Goal: Task Accomplishment & Management: Manage account settings

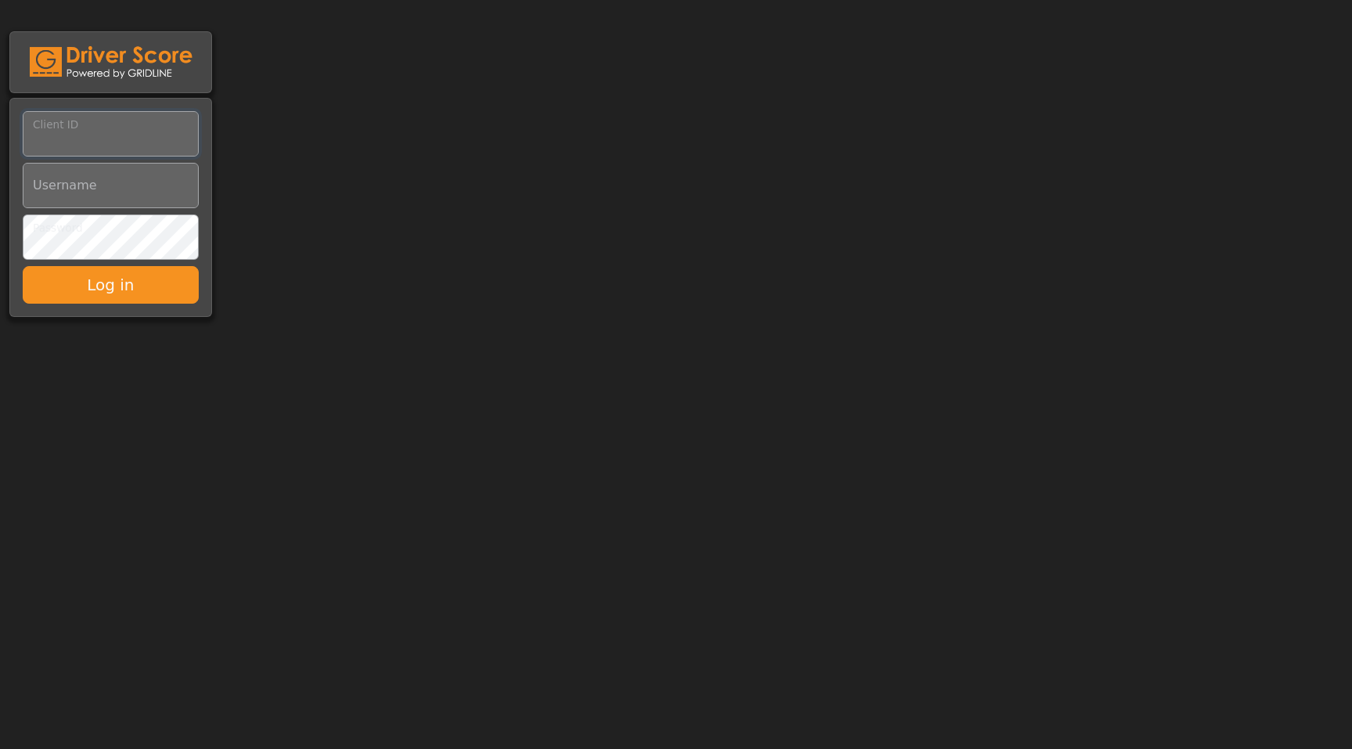
click at [140, 145] on input "Client ID" at bounding box center [111, 133] width 176 height 45
paste input "*********"
type input "*********"
click at [128, 198] on input "Username" at bounding box center [111, 185] width 176 height 45
click at [106, 187] on input "Username" at bounding box center [111, 185] width 176 height 45
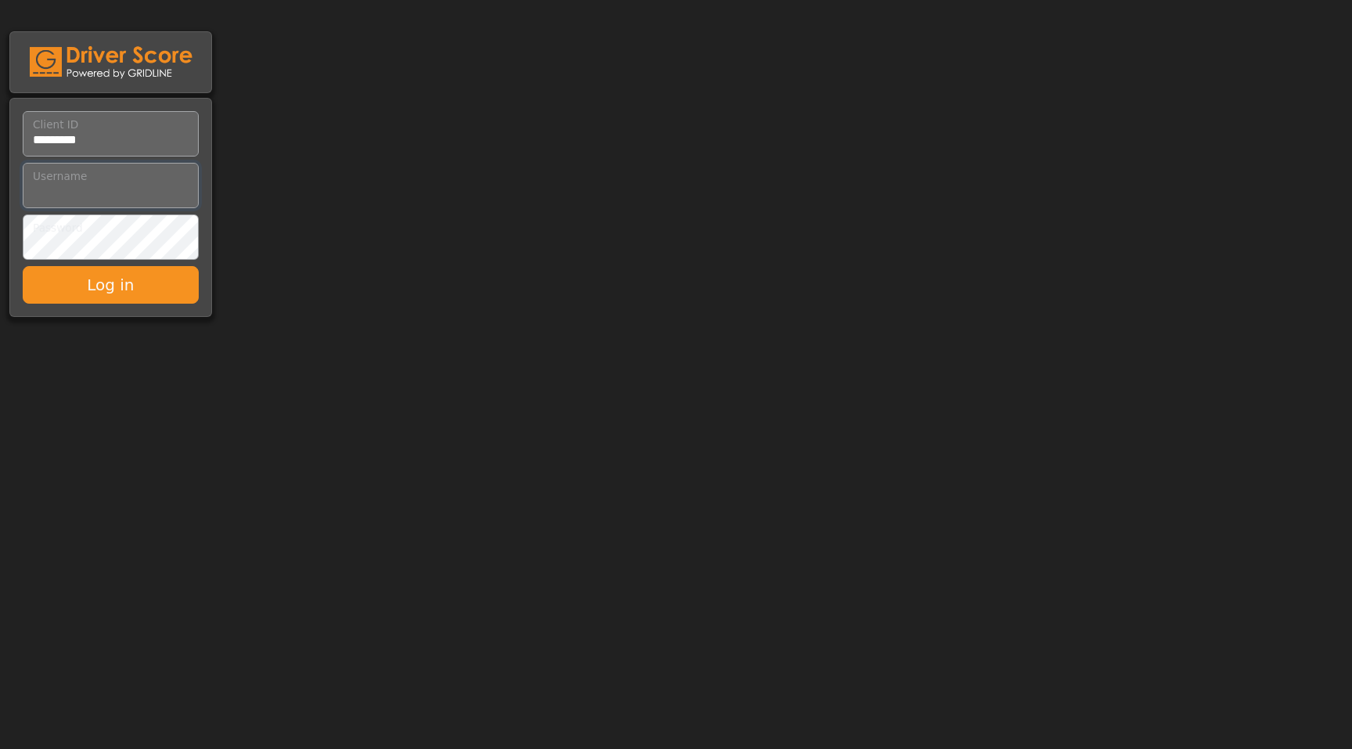
paste input "**********"
type input "**********"
click at [161, 297] on button "Log in" at bounding box center [111, 285] width 176 height 38
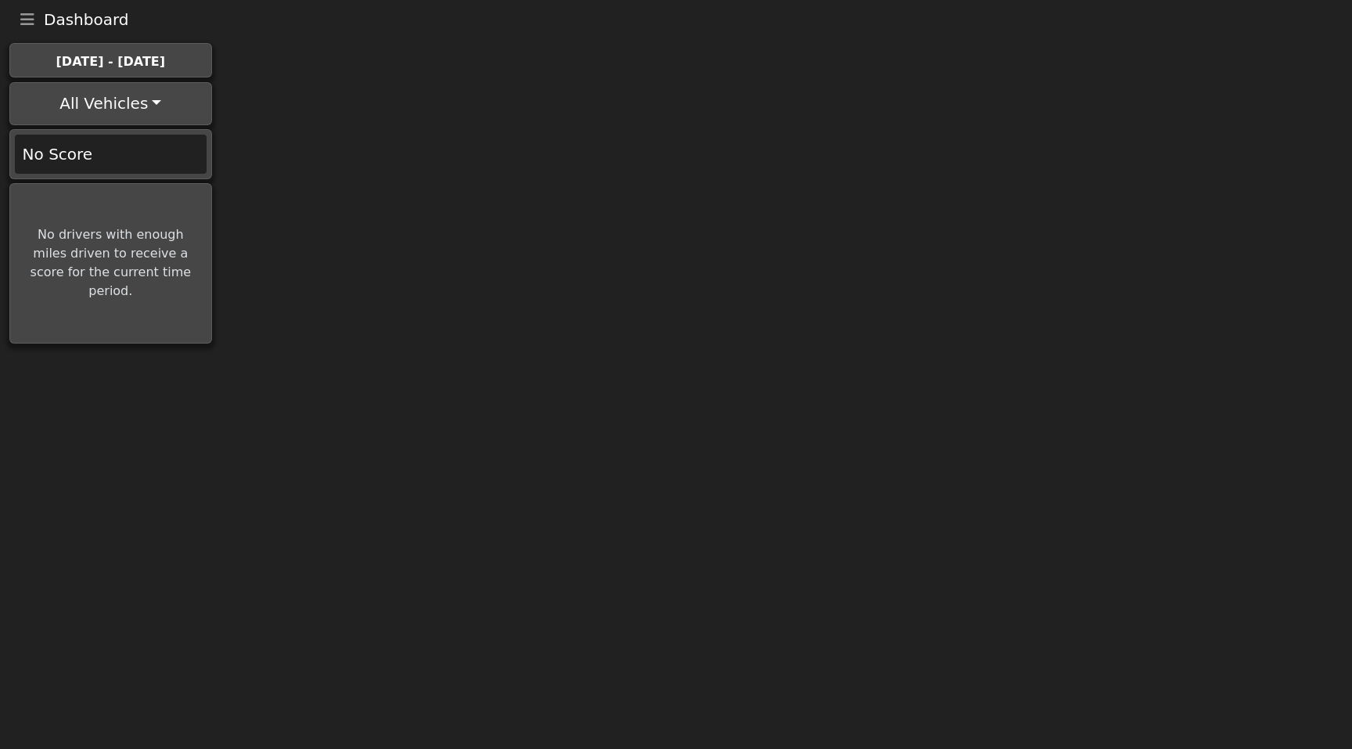
click at [14, 17] on button "Toggle navigation" at bounding box center [27, 20] width 33 height 22
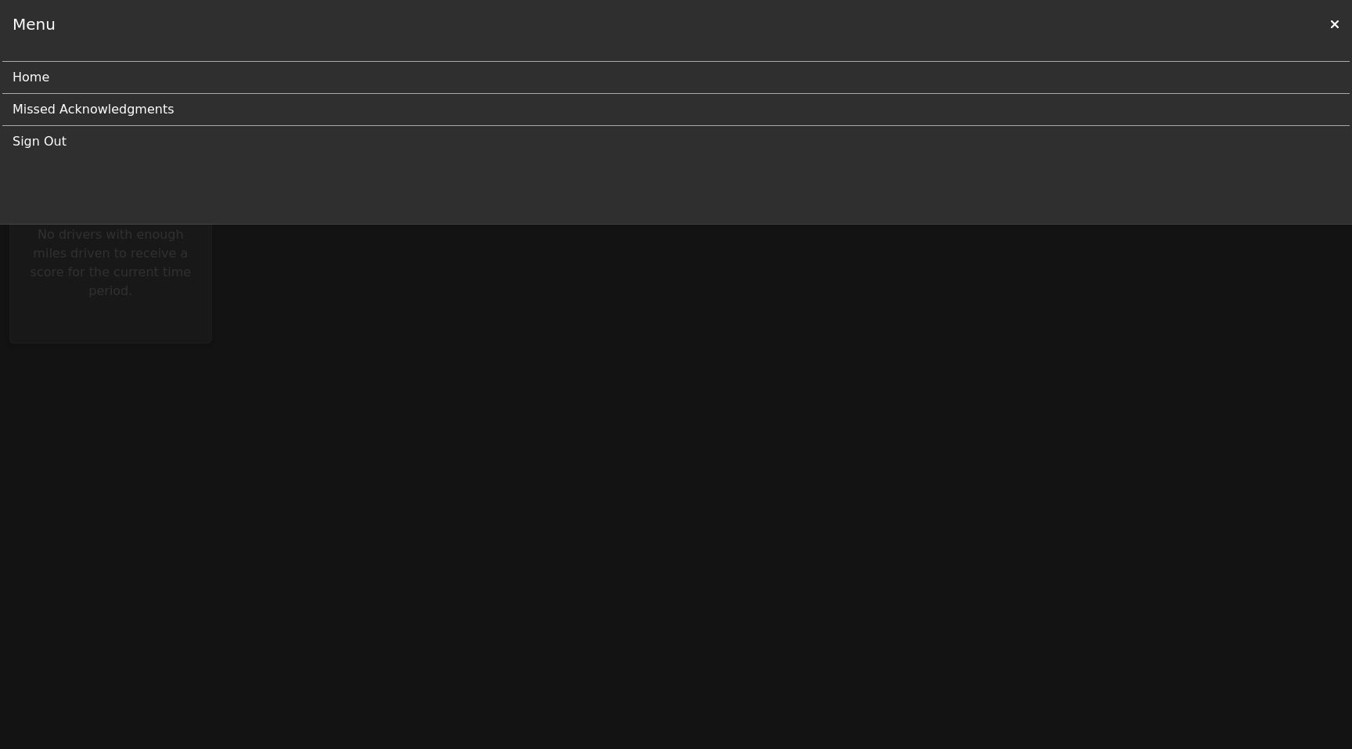
click at [38, 141] on link "Sign Out" at bounding box center [670, 141] width 1315 height 31
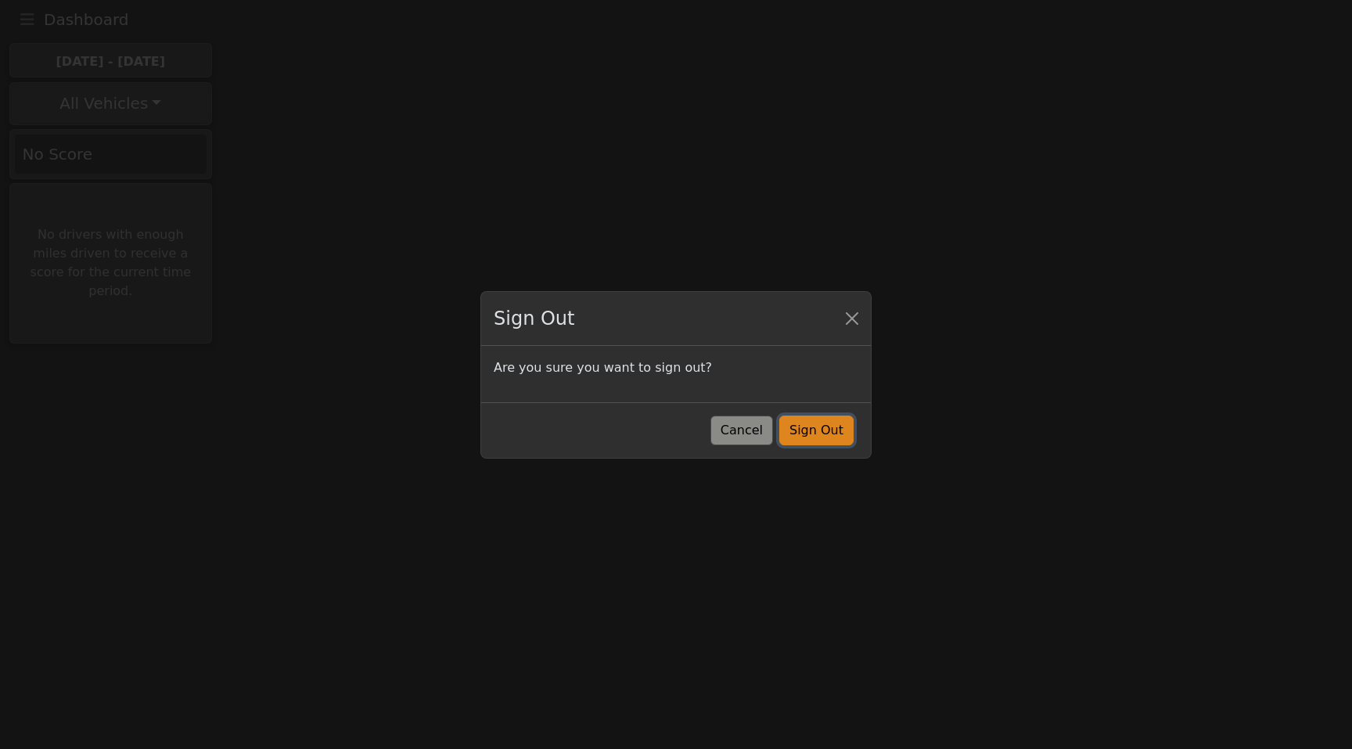
click at [829, 431] on button "Sign Out" at bounding box center [816, 431] width 74 height 30
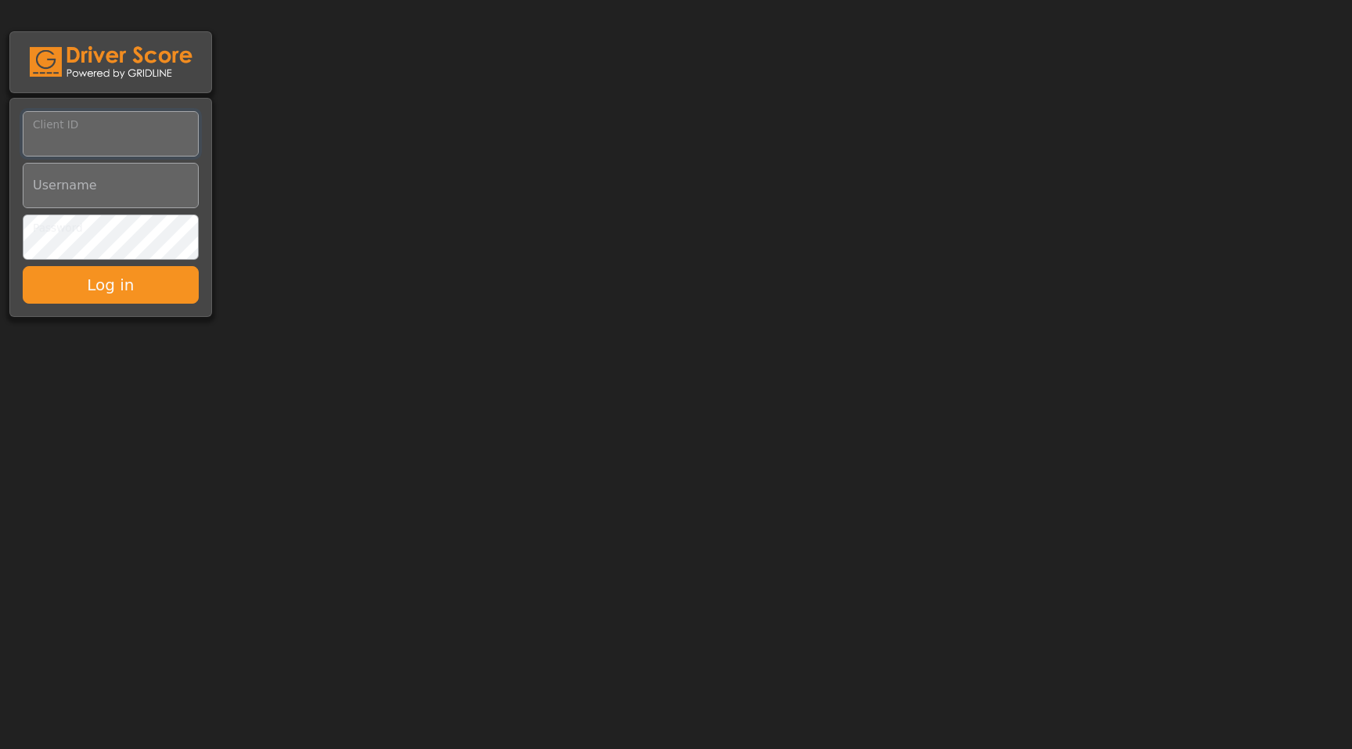
click at [111, 128] on input "Client ID" at bounding box center [111, 133] width 176 height 45
paste input "*********"
click at [156, 128] on input "Client ID" at bounding box center [111, 133] width 176 height 45
type input "*********"
click at [130, 181] on input "Username" at bounding box center [111, 185] width 176 height 45
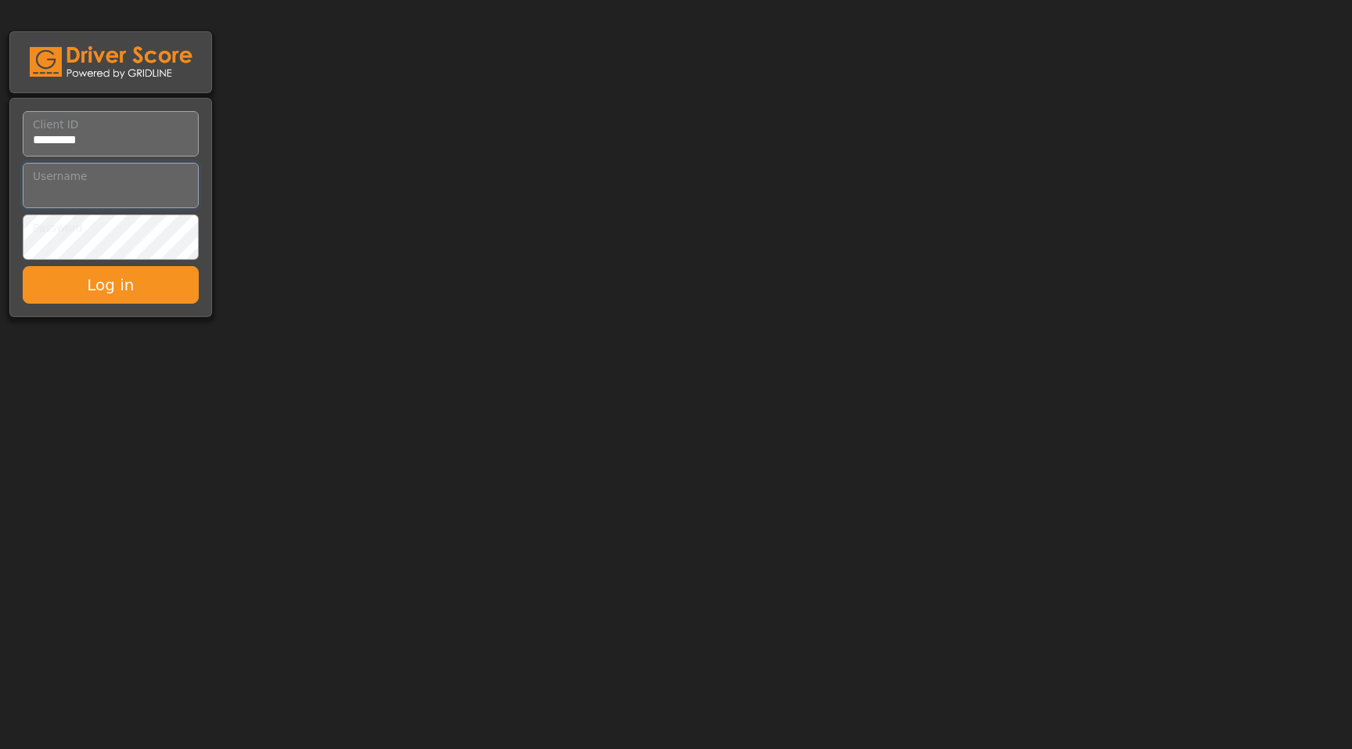
paste input "**********"
type input "**********"
click at [134, 276] on button "Log in" at bounding box center [111, 285] width 176 height 38
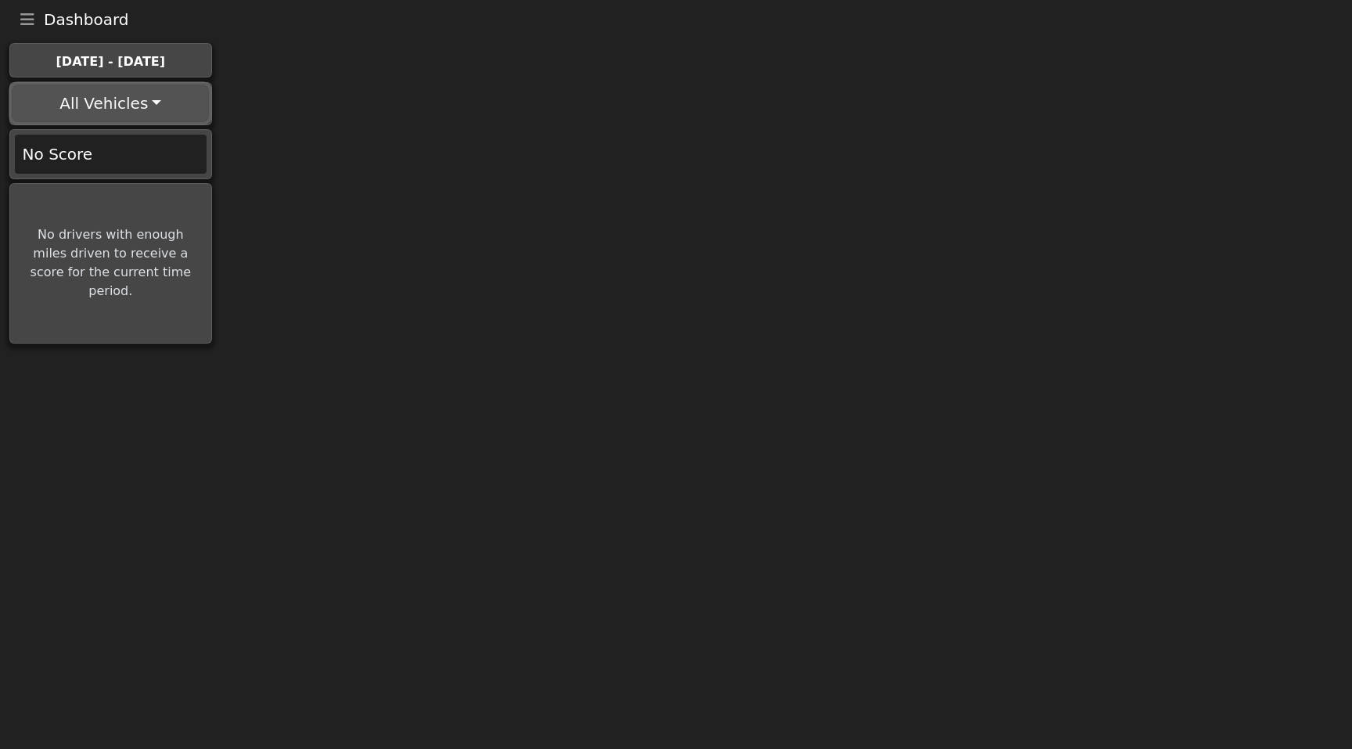
click at [139, 97] on button "All Vehicles" at bounding box center [110, 104] width 197 height 38
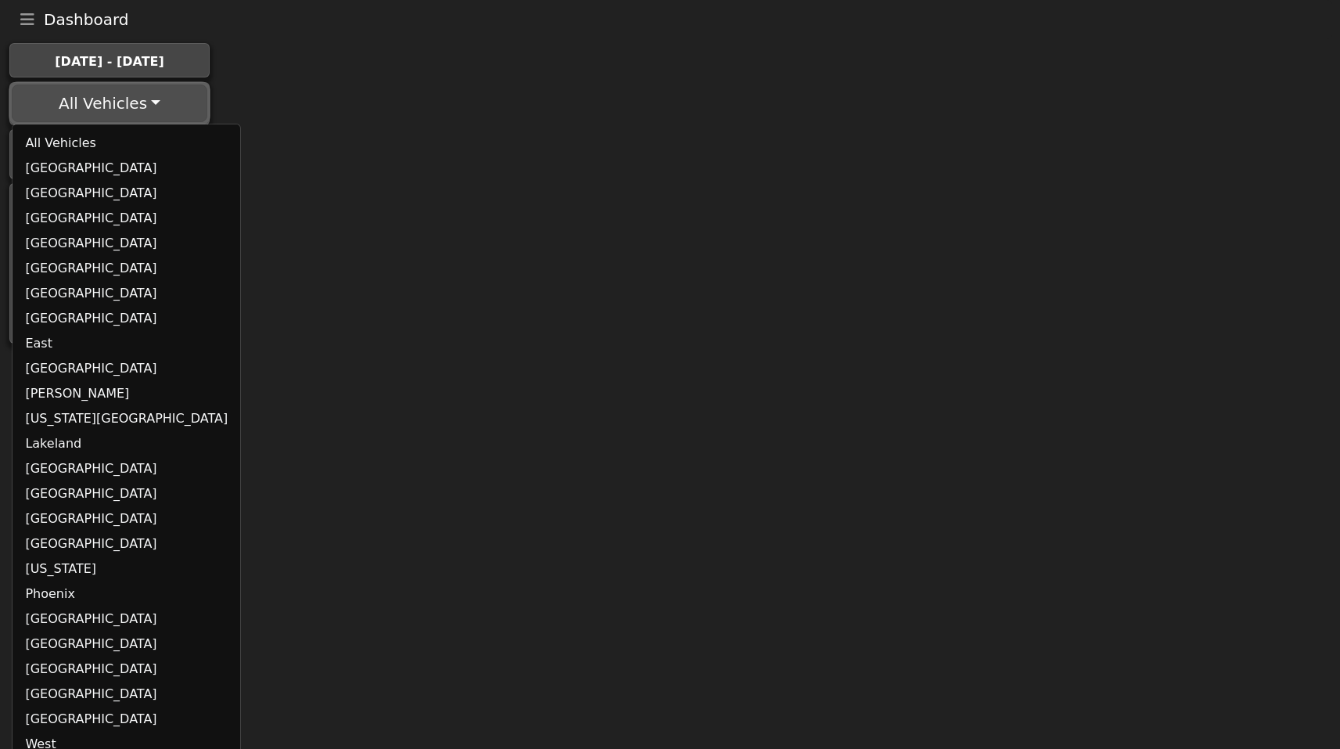
click at [80, 167] on link "[GEOGRAPHIC_DATA]" at bounding box center [127, 168] width 228 height 25
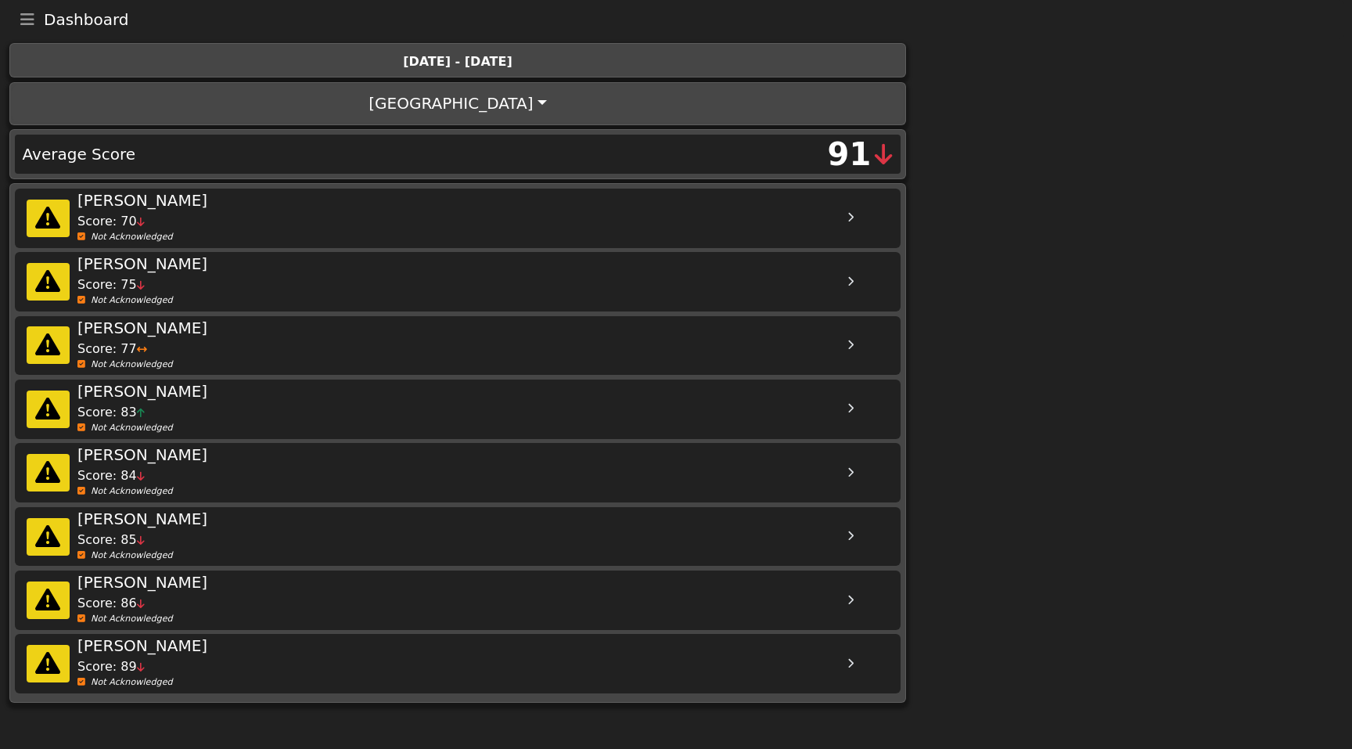
click at [455, 97] on button "[GEOGRAPHIC_DATA]" at bounding box center [457, 104] width 891 height 38
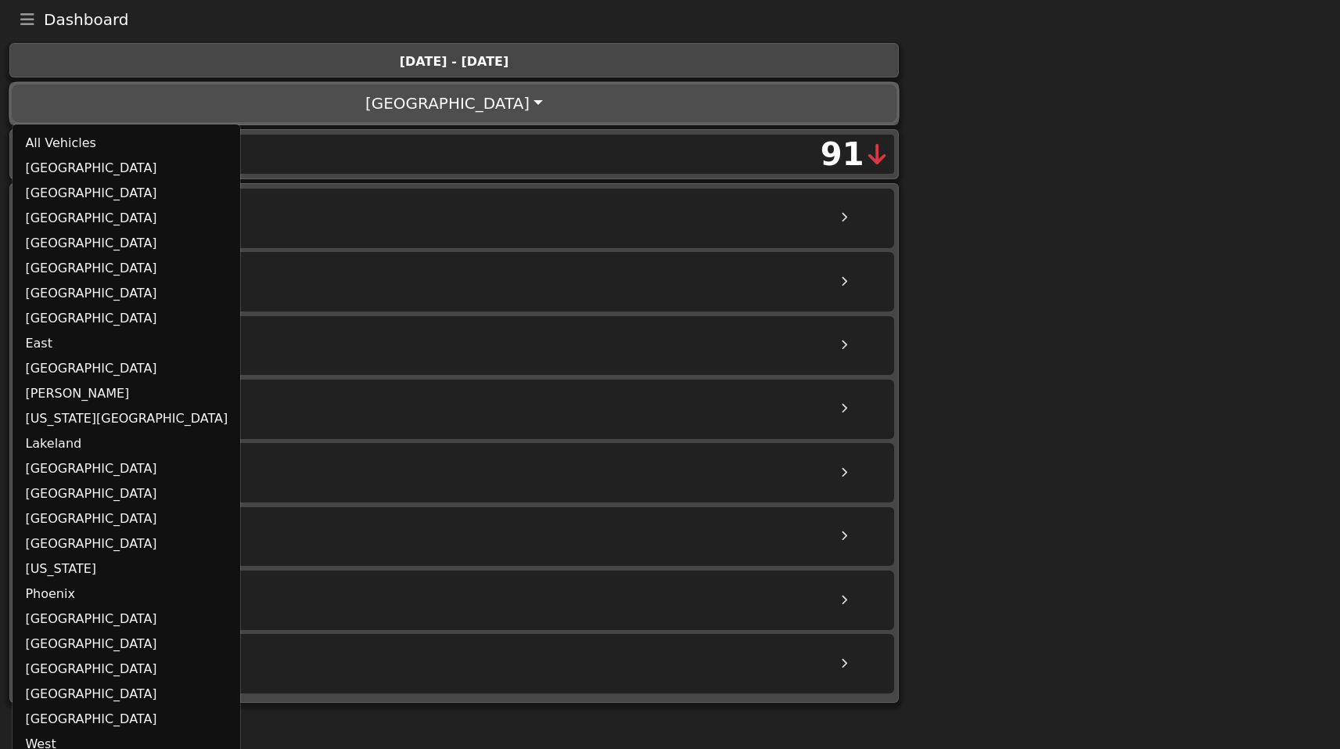
click at [63, 327] on link "[GEOGRAPHIC_DATA]" at bounding box center [127, 318] width 228 height 25
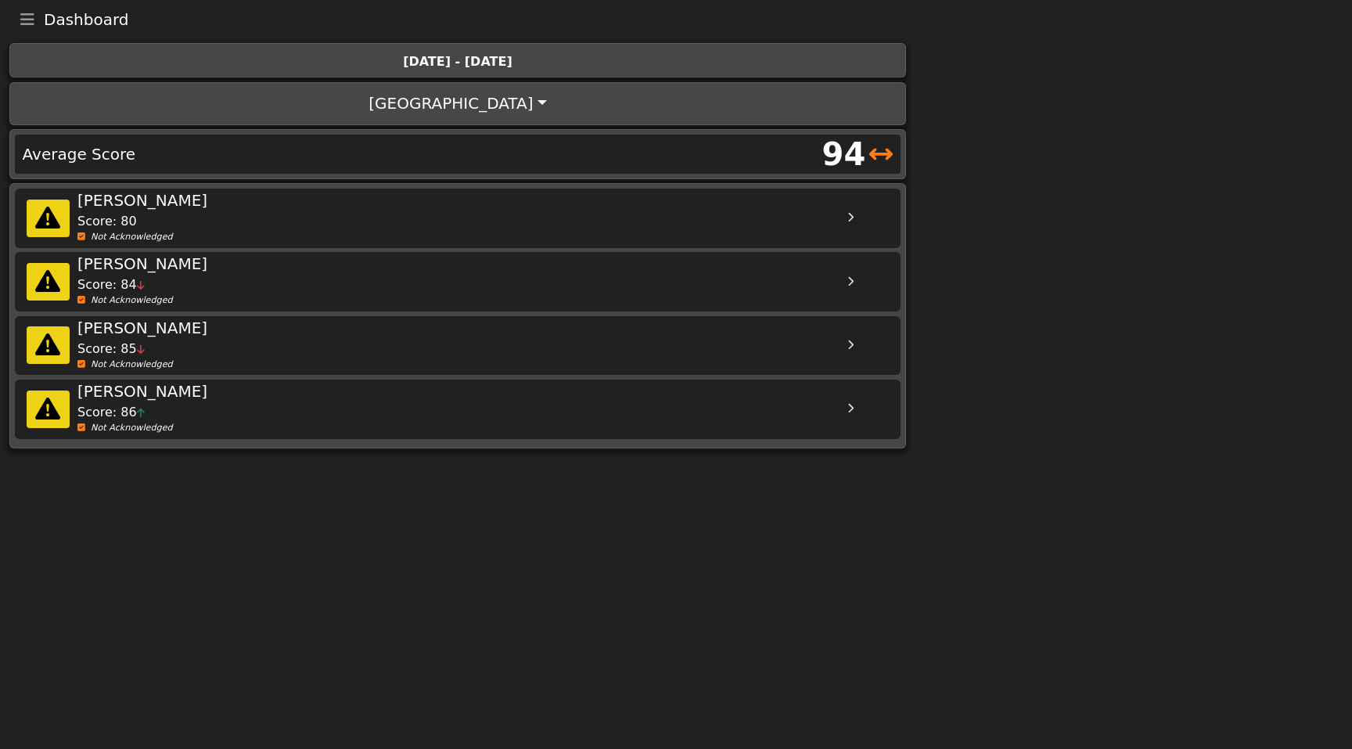
click at [32, 22] on icon "Toggle navigation" at bounding box center [27, 20] width 14 height 16
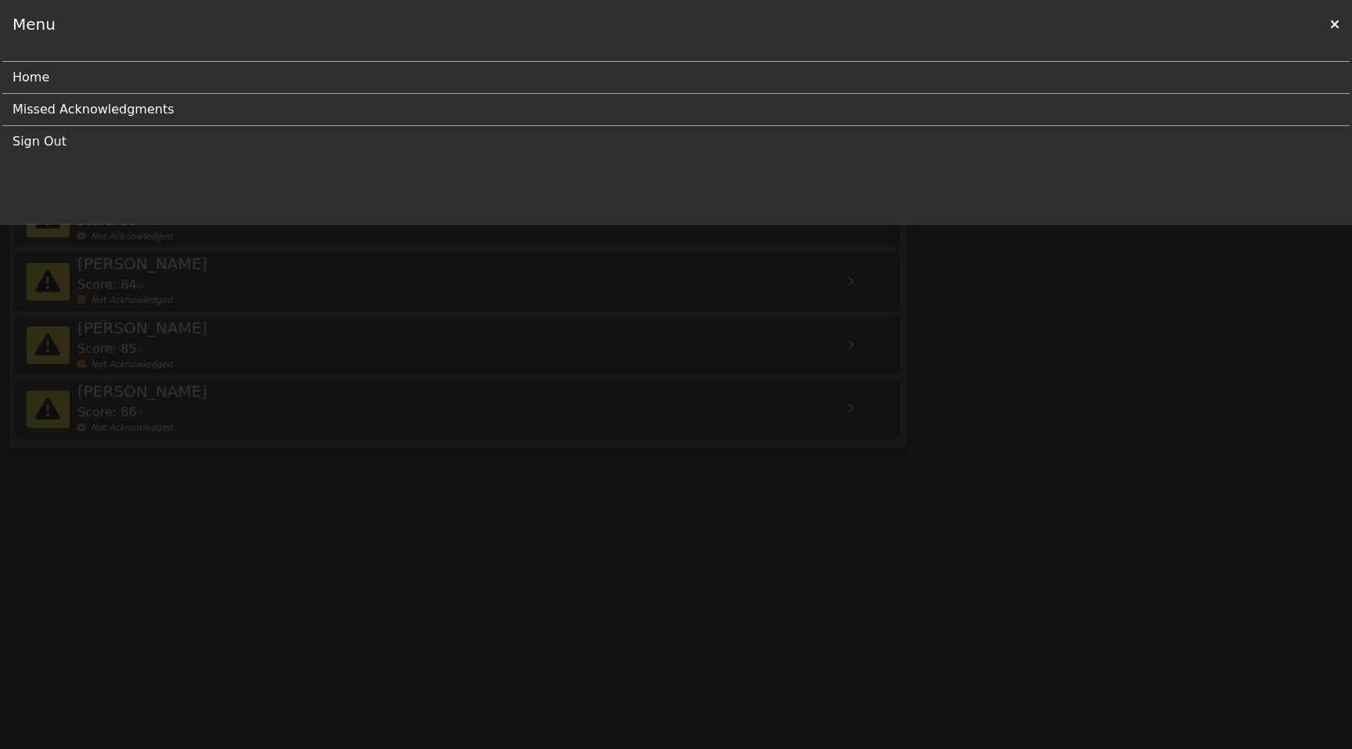
click at [197, 495] on div at bounding box center [676, 374] width 1352 height 749
click at [166, 466] on div at bounding box center [676, 374] width 1352 height 749
click at [1337, 24] on icon at bounding box center [1334, 24] width 9 height 13
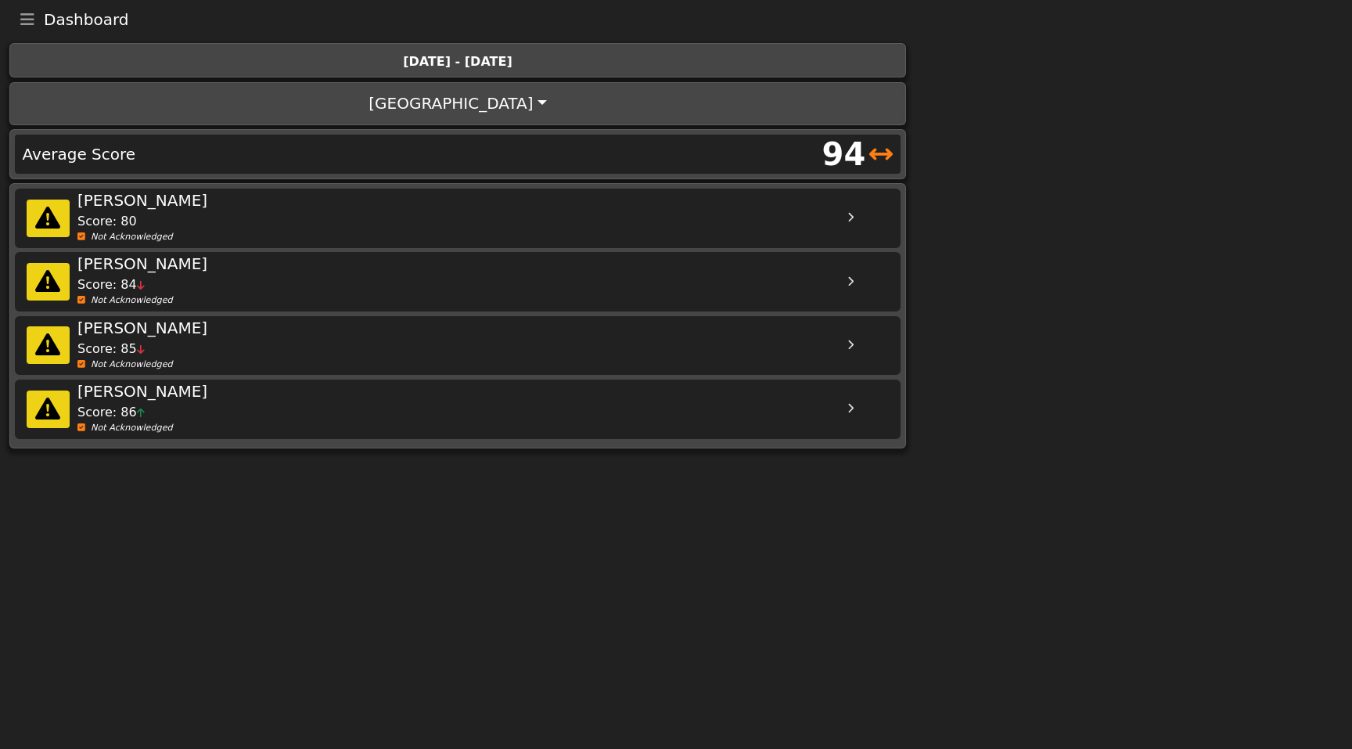
click at [31, 15] on icon "Toggle navigation" at bounding box center [27, 20] width 14 height 16
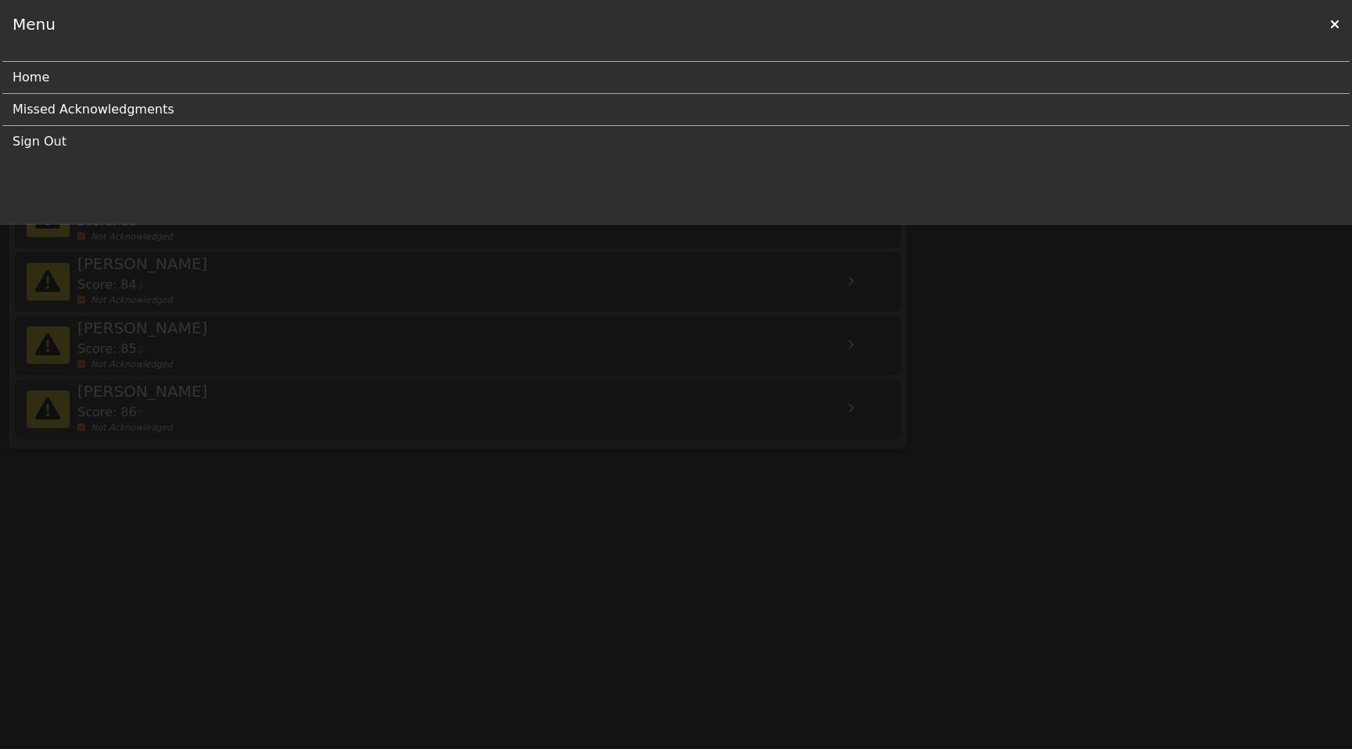
click at [94, 110] on link "Missed Acknowledgments" at bounding box center [670, 109] width 1315 height 31
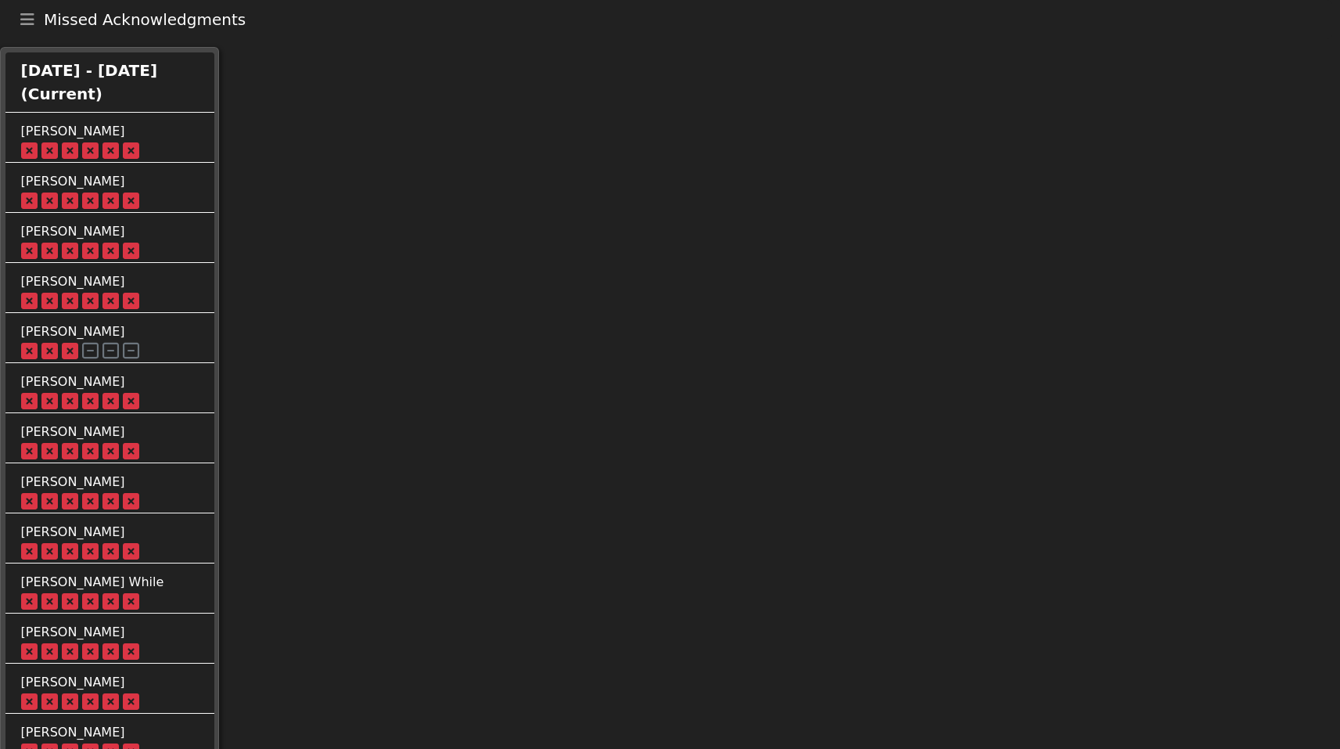
click at [34, 22] on icon "Toggle navigation" at bounding box center [27, 20] width 14 height 16
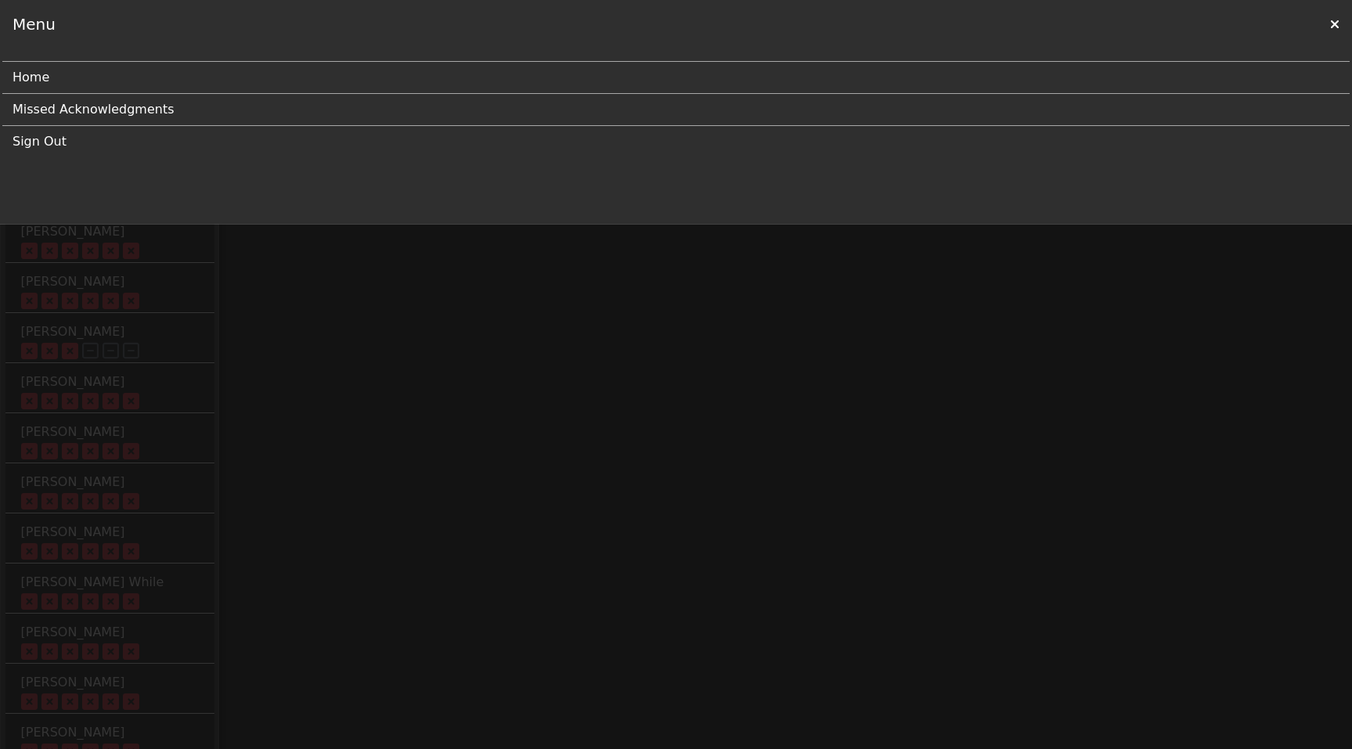
click at [56, 71] on link "Home" at bounding box center [670, 77] width 1315 height 31
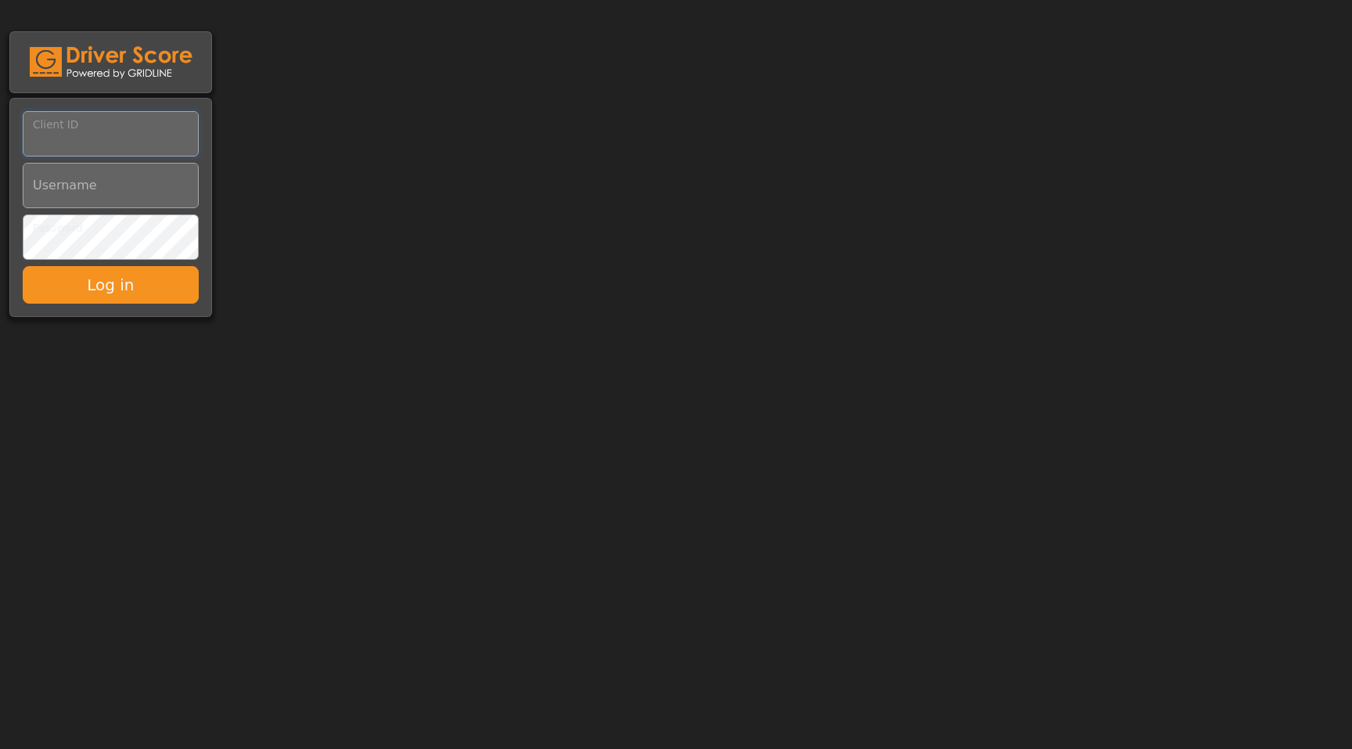
click at [122, 125] on input "Client ID" at bounding box center [111, 133] width 176 height 45
type input "*********"
click at [114, 189] on input "Username" at bounding box center [111, 185] width 176 height 45
paste input "**********"
type input "**********"
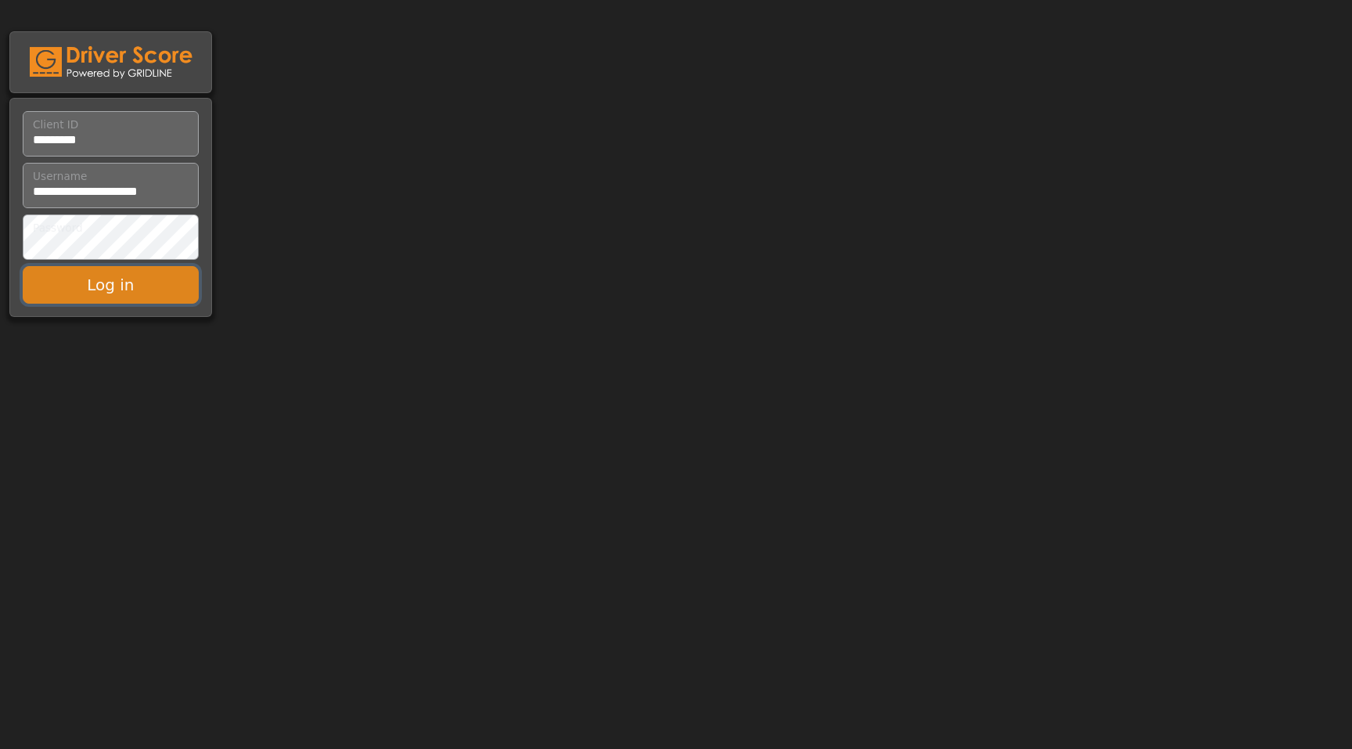
click at [117, 296] on button "Log in" at bounding box center [111, 285] width 176 height 38
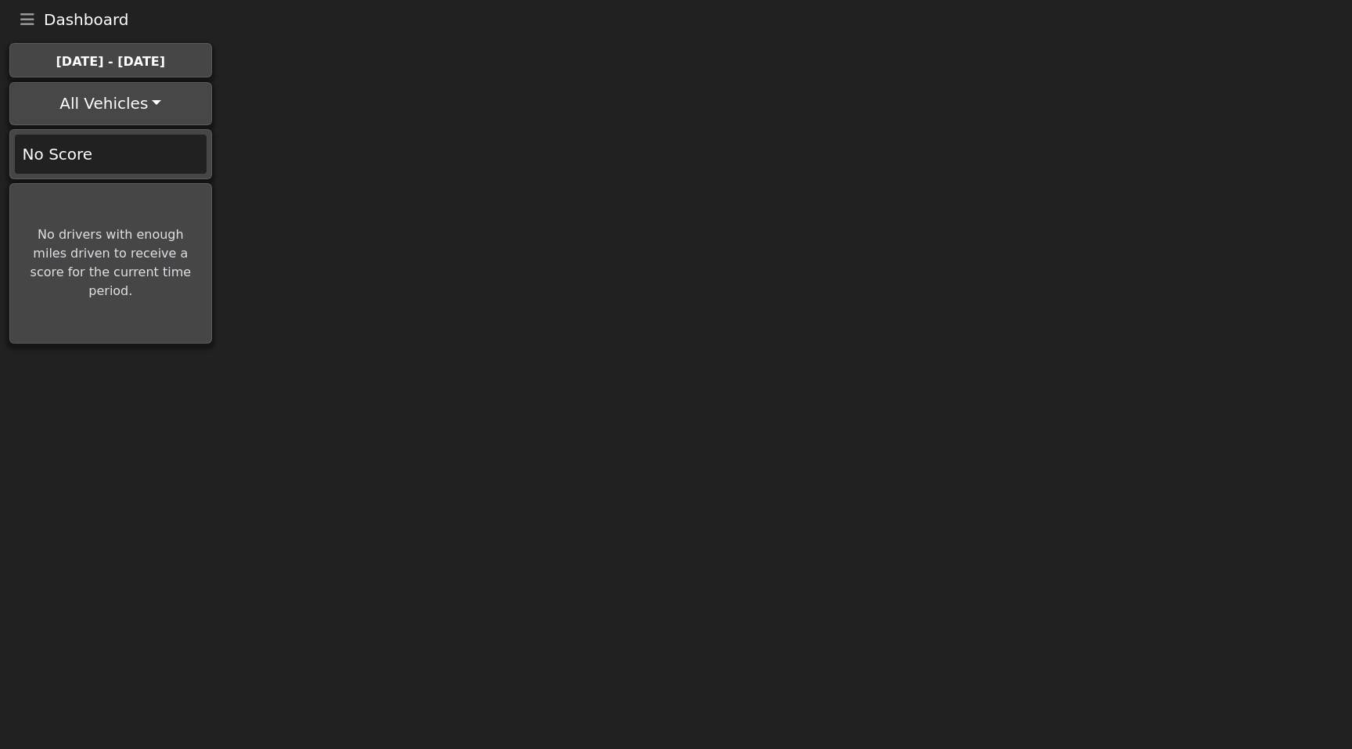
click at [30, 24] on icon "Toggle navigation" at bounding box center [27, 20] width 14 height 16
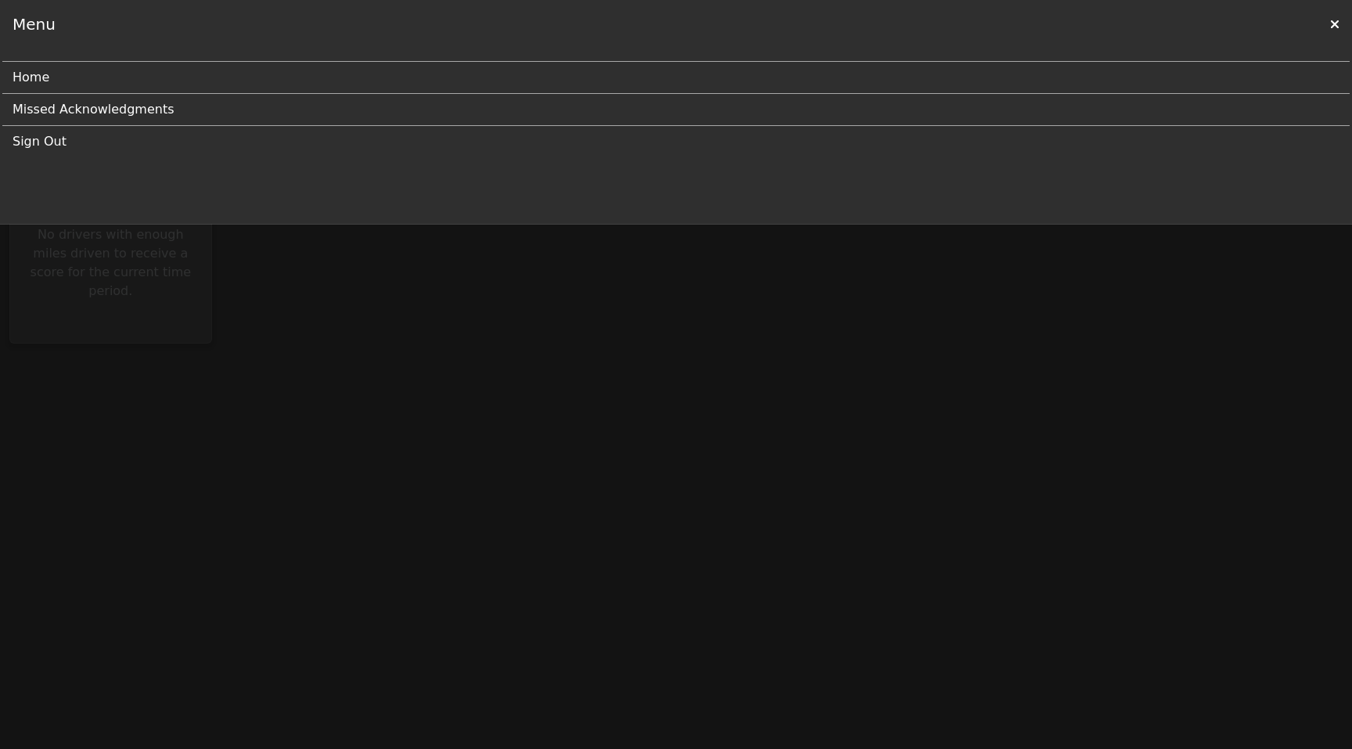
click at [60, 84] on link "Home" at bounding box center [670, 77] width 1315 height 31
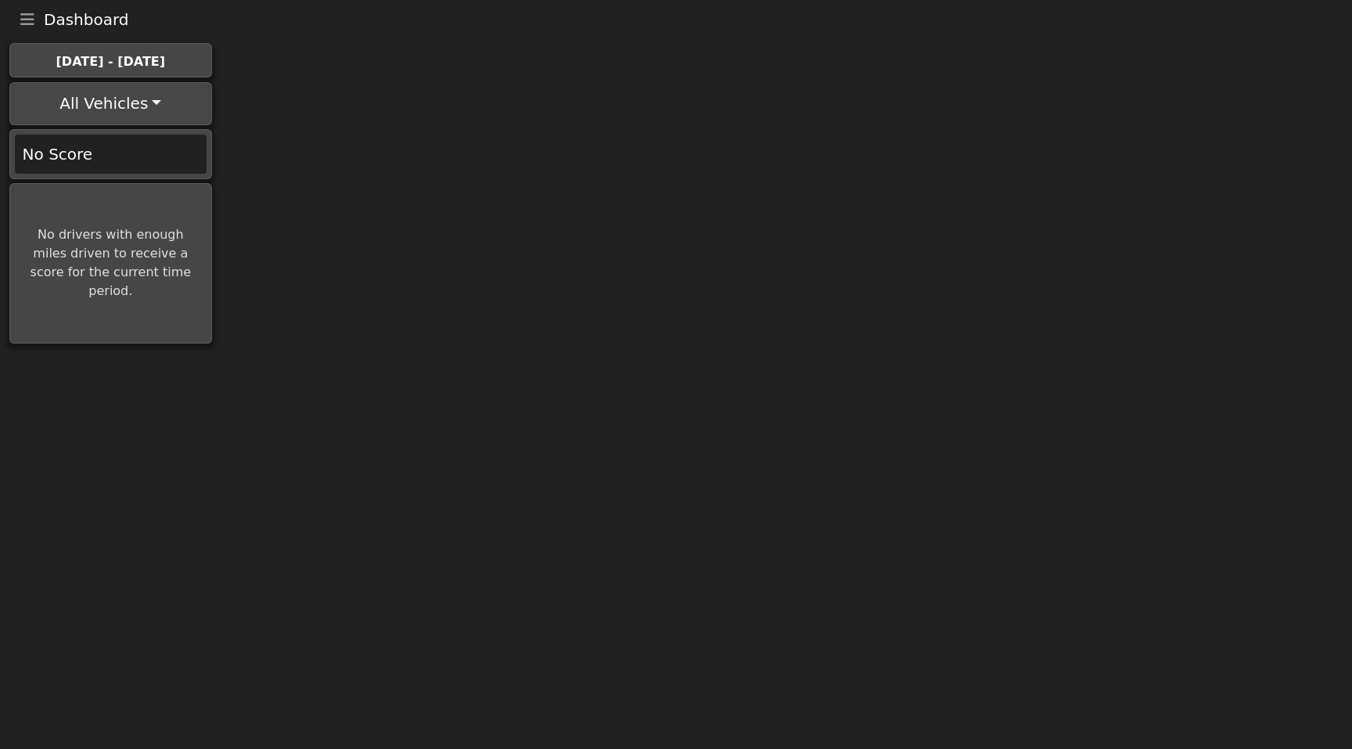
click at [121, 103] on button "All Vehicles" at bounding box center [110, 104] width 197 height 38
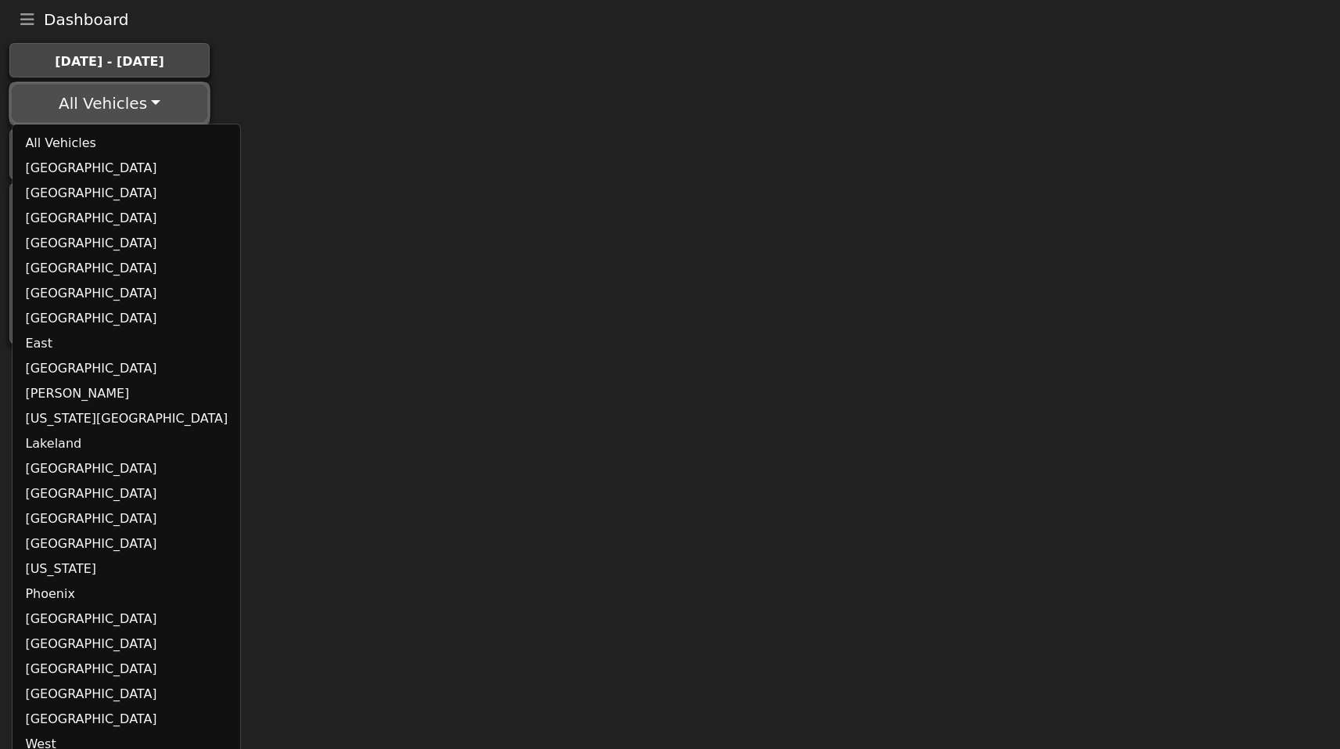
click at [76, 175] on link "[GEOGRAPHIC_DATA]" at bounding box center [127, 168] width 228 height 25
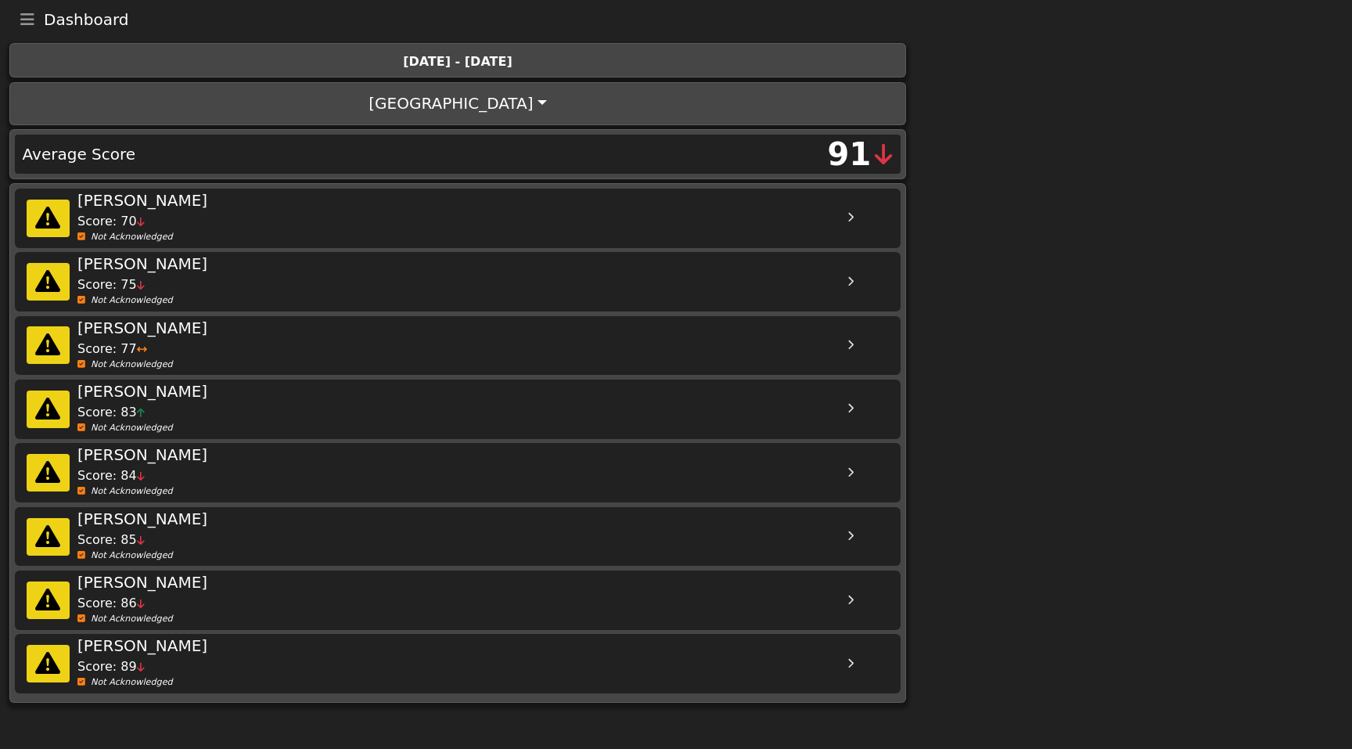
click at [847, 214] on icon at bounding box center [850, 218] width 6 height 10
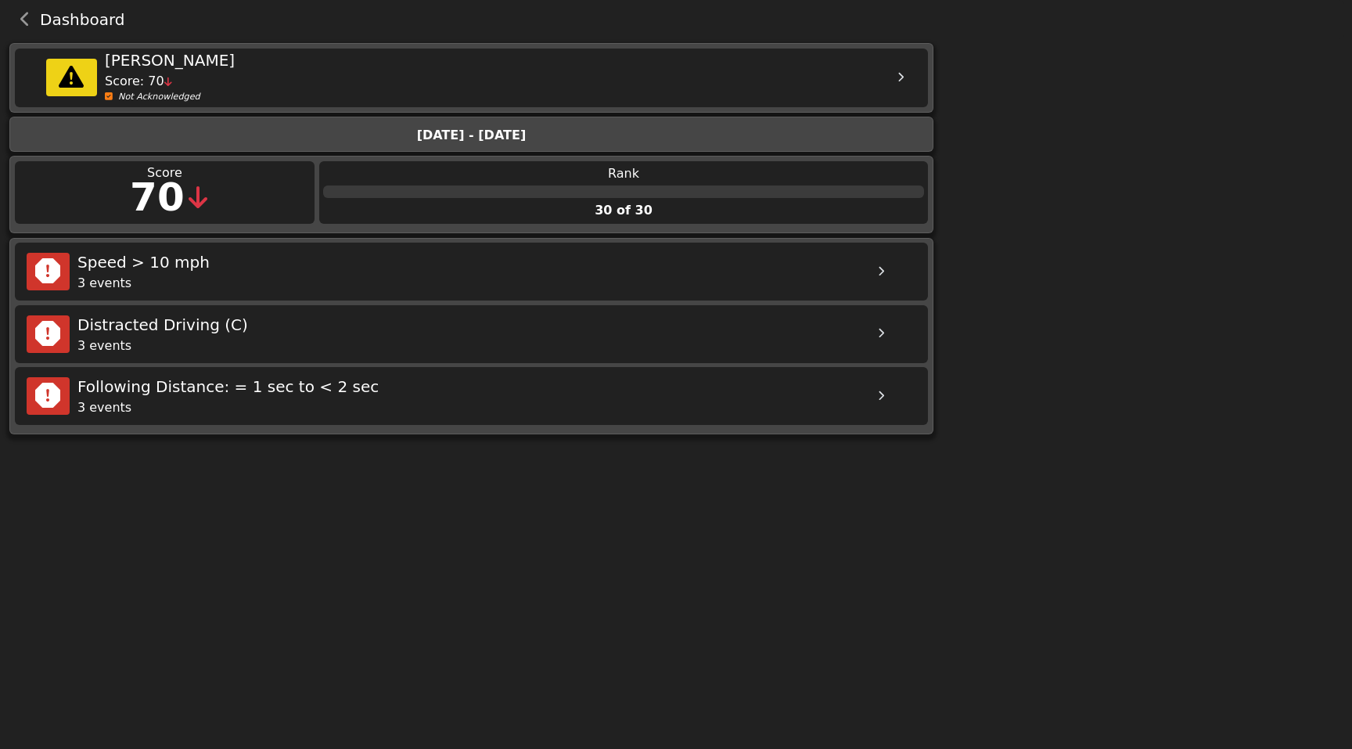
click at [883, 275] on icon at bounding box center [881, 272] width 6 height 10
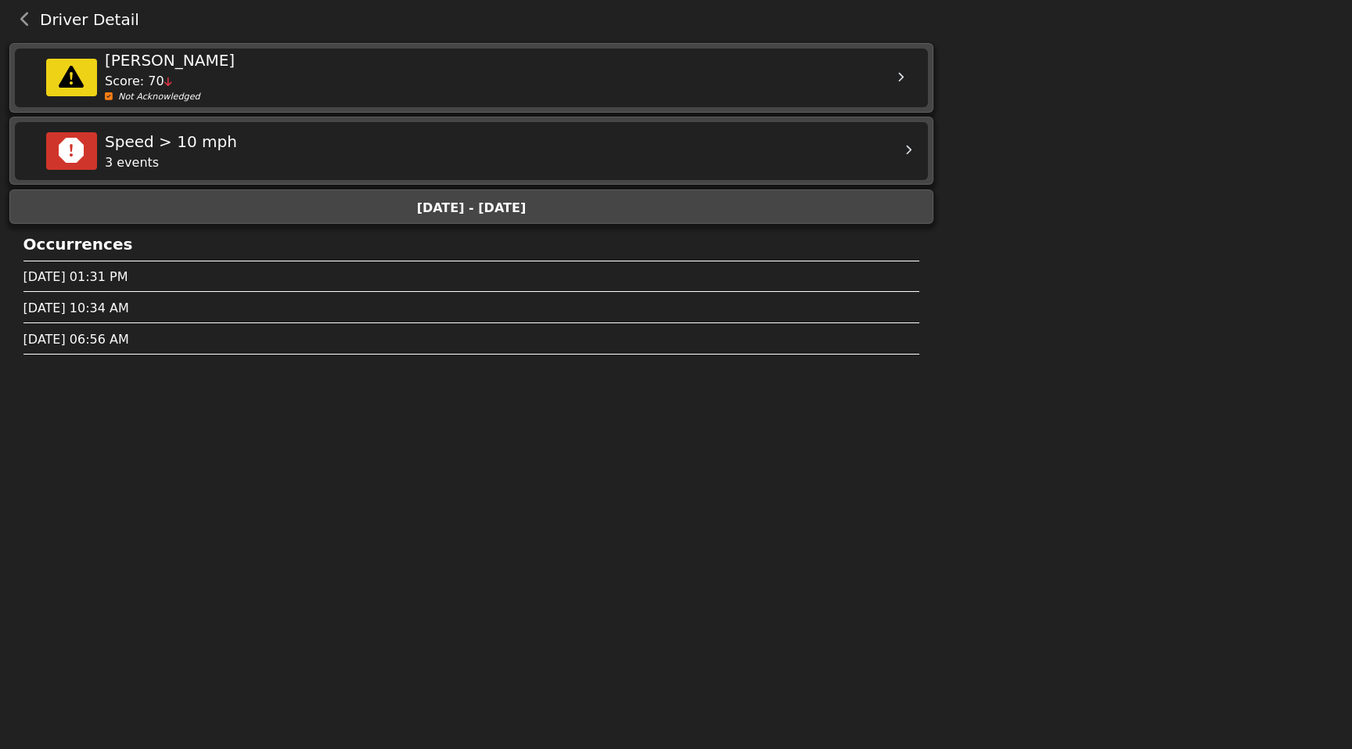
click at [901, 144] on div at bounding box center [908, 150] width 39 height 39
click at [909, 146] on div at bounding box center [908, 150] width 39 height 39
click at [30, 148] on icon at bounding box center [30, 151] width 6 height 10
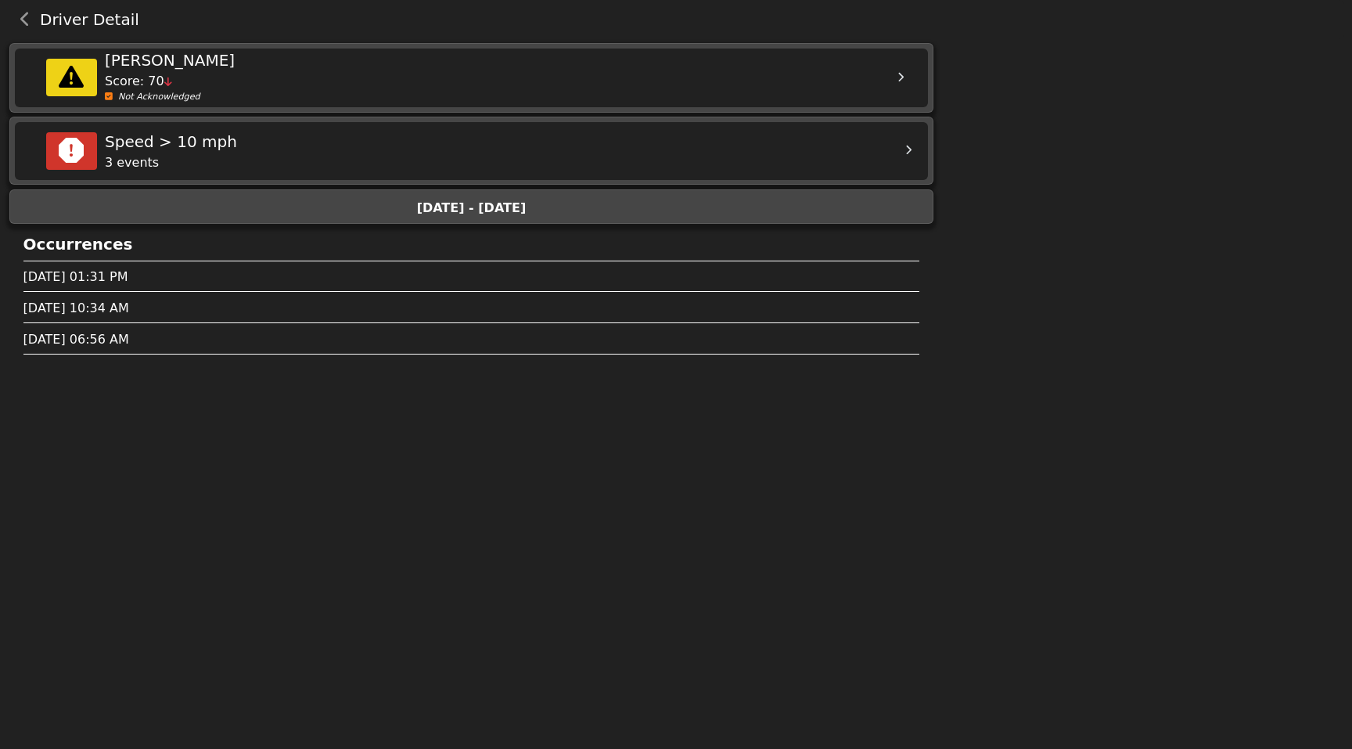
click at [384, 74] on div "Score: 70" at bounding box center [497, 81] width 784 height 19
click at [903, 75] on icon at bounding box center [901, 78] width 6 height 10
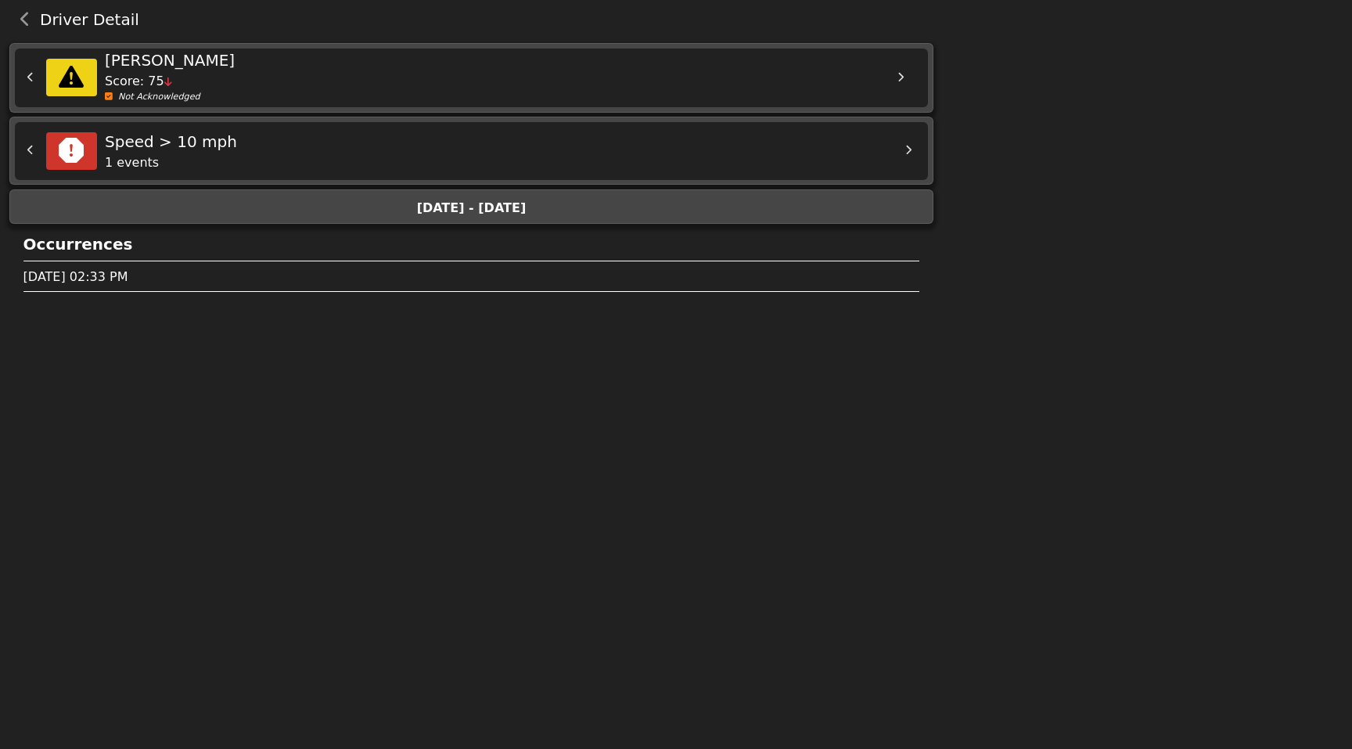
click at [903, 75] on icon at bounding box center [901, 78] width 6 height 10
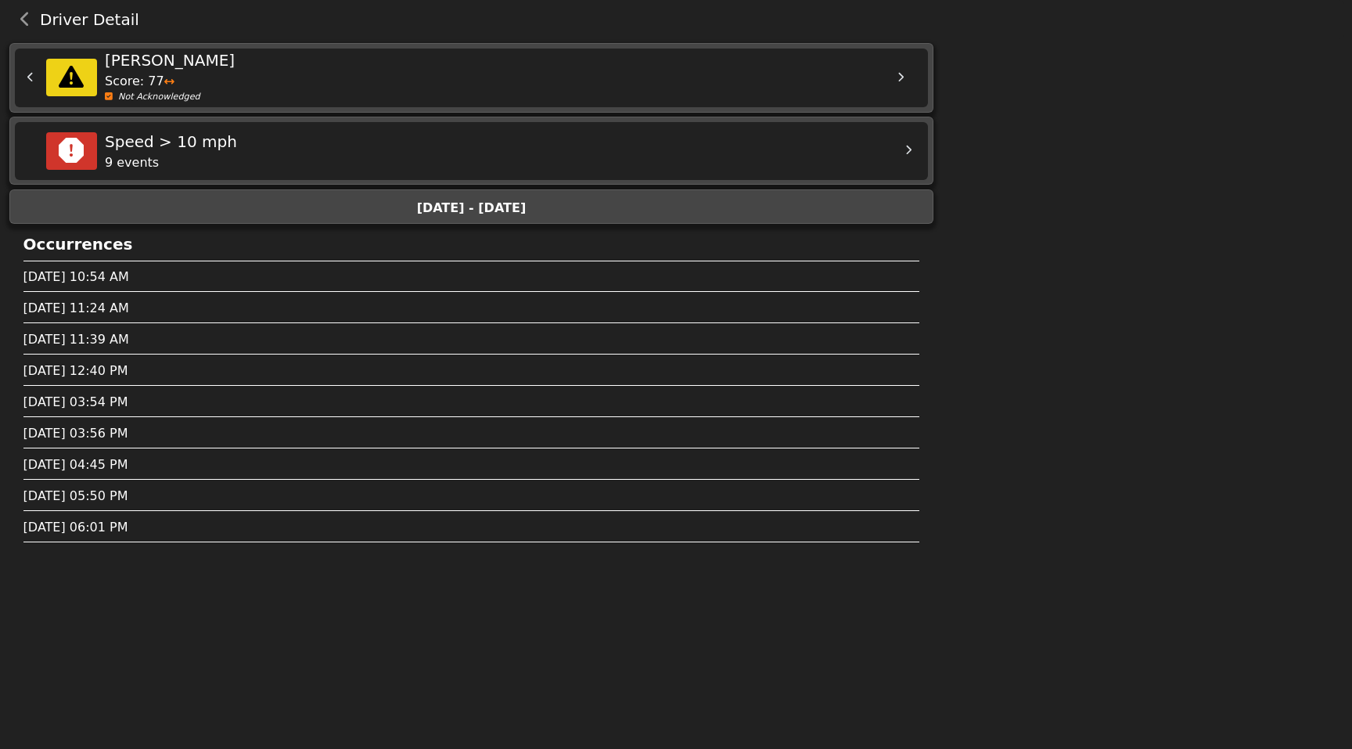
click at [903, 75] on icon at bounding box center [901, 78] width 6 height 10
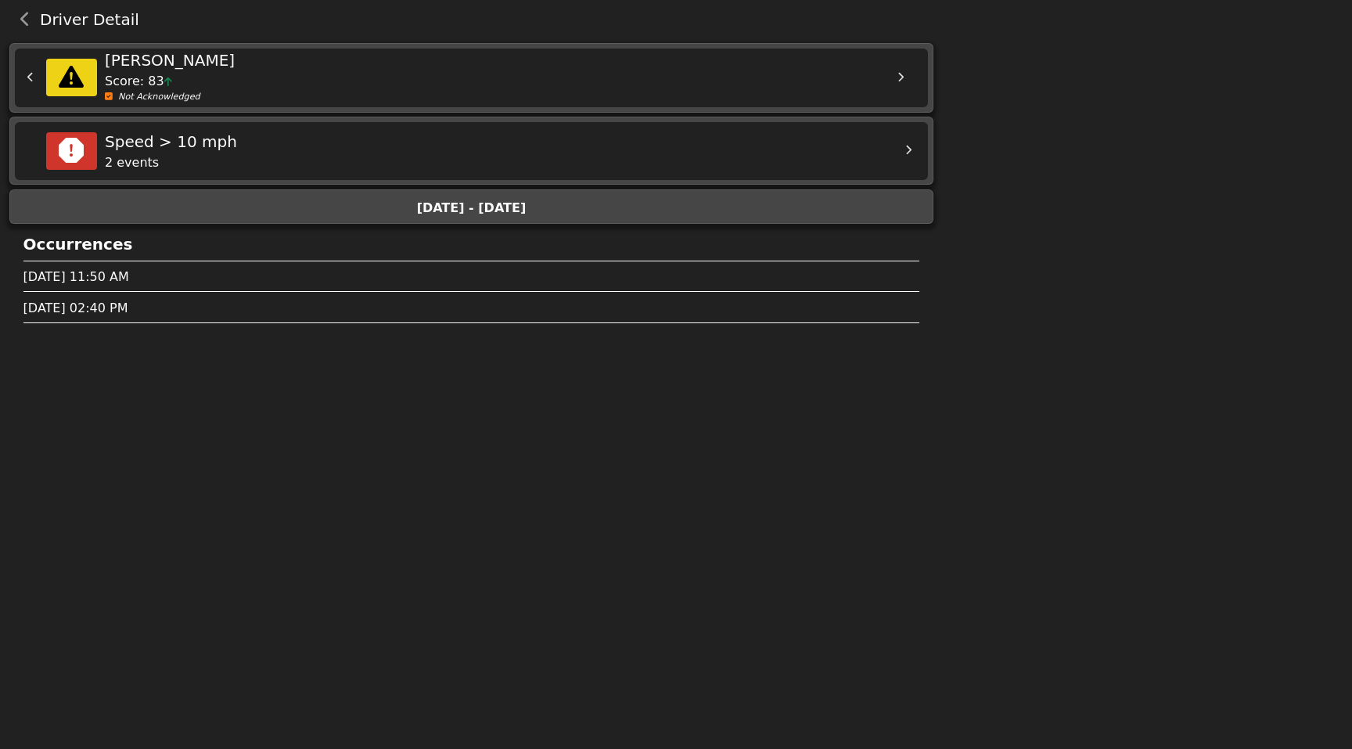
click at [673, 211] on div "[DATE] - [DATE]" at bounding box center [471, 208] width 905 height 19
click at [23, 16] on icon "back navigation" at bounding box center [25, 20] width 10 height 16
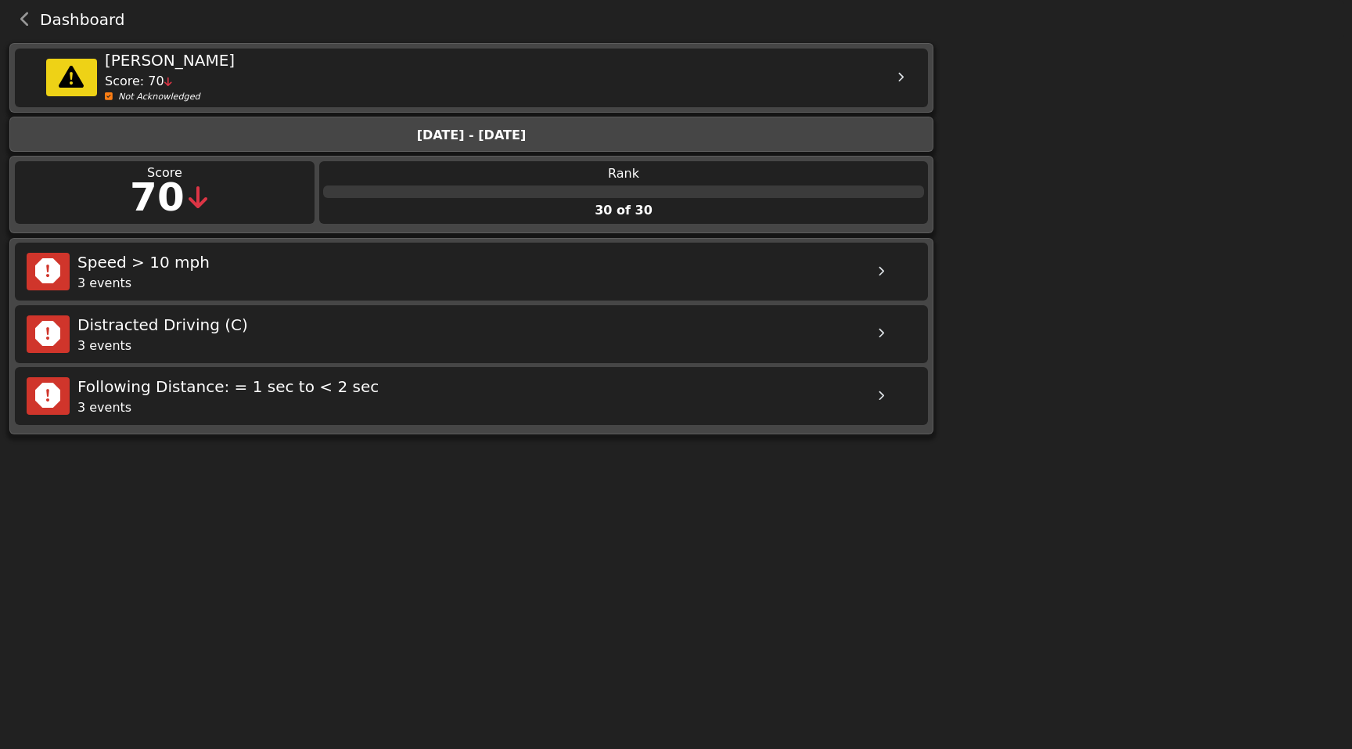
click at [23, 16] on icon "back navigation" at bounding box center [25, 20] width 10 height 16
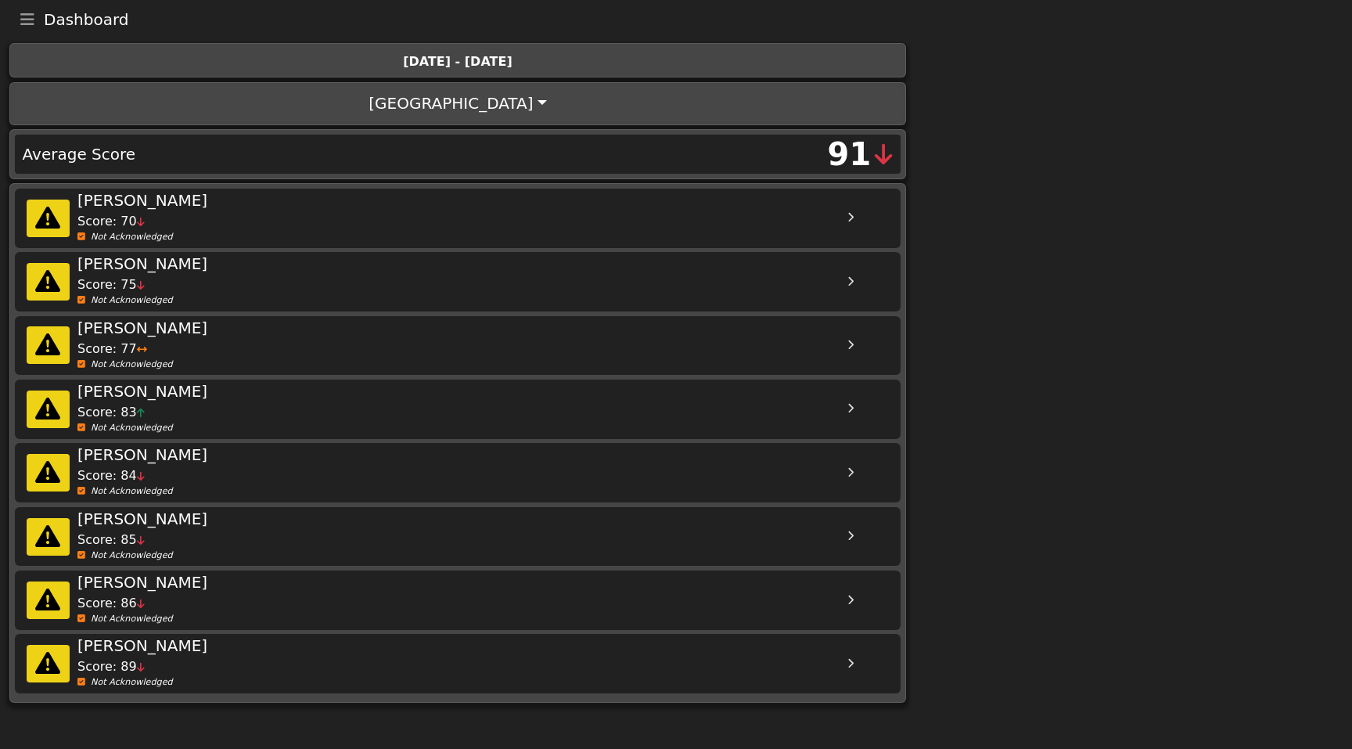
click at [27, 24] on icon "Toggle navigation" at bounding box center [27, 20] width 14 height 16
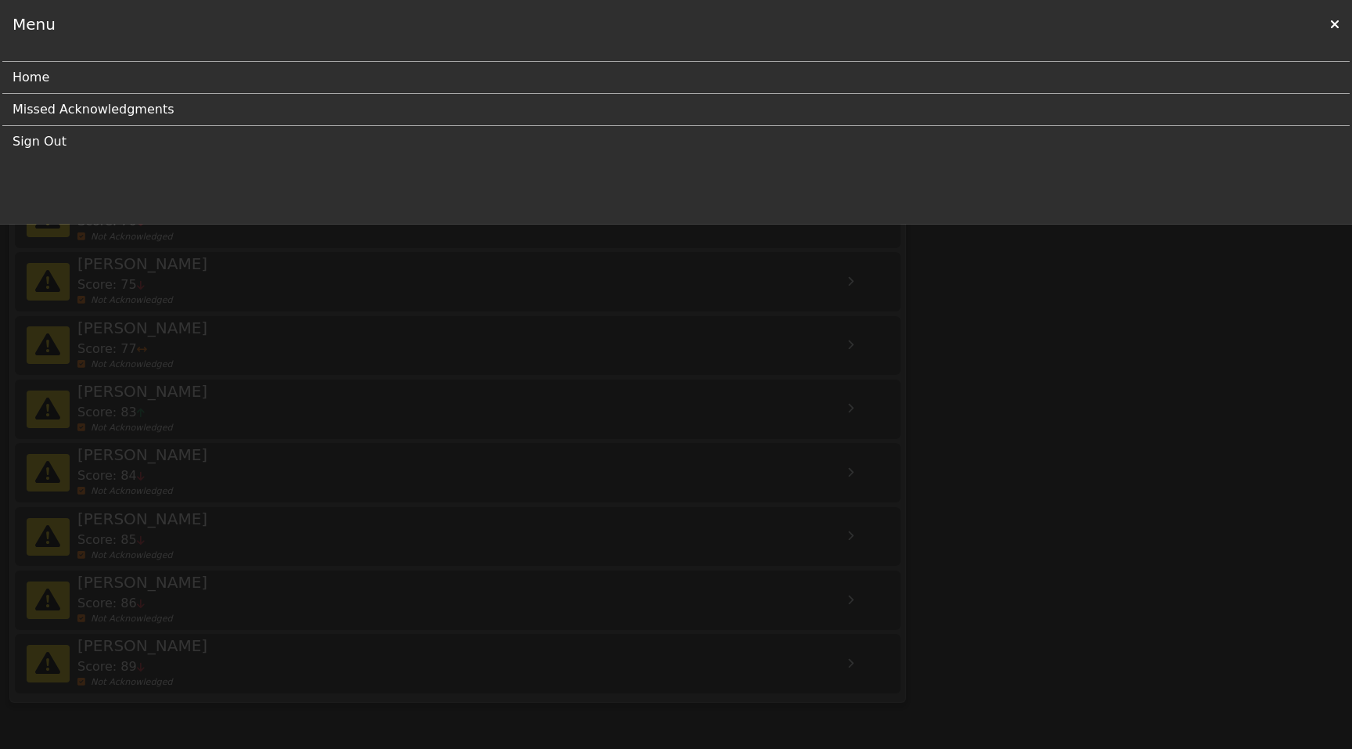
click at [117, 112] on link "Missed Acknowledgments" at bounding box center [670, 109] width 1315 height 31
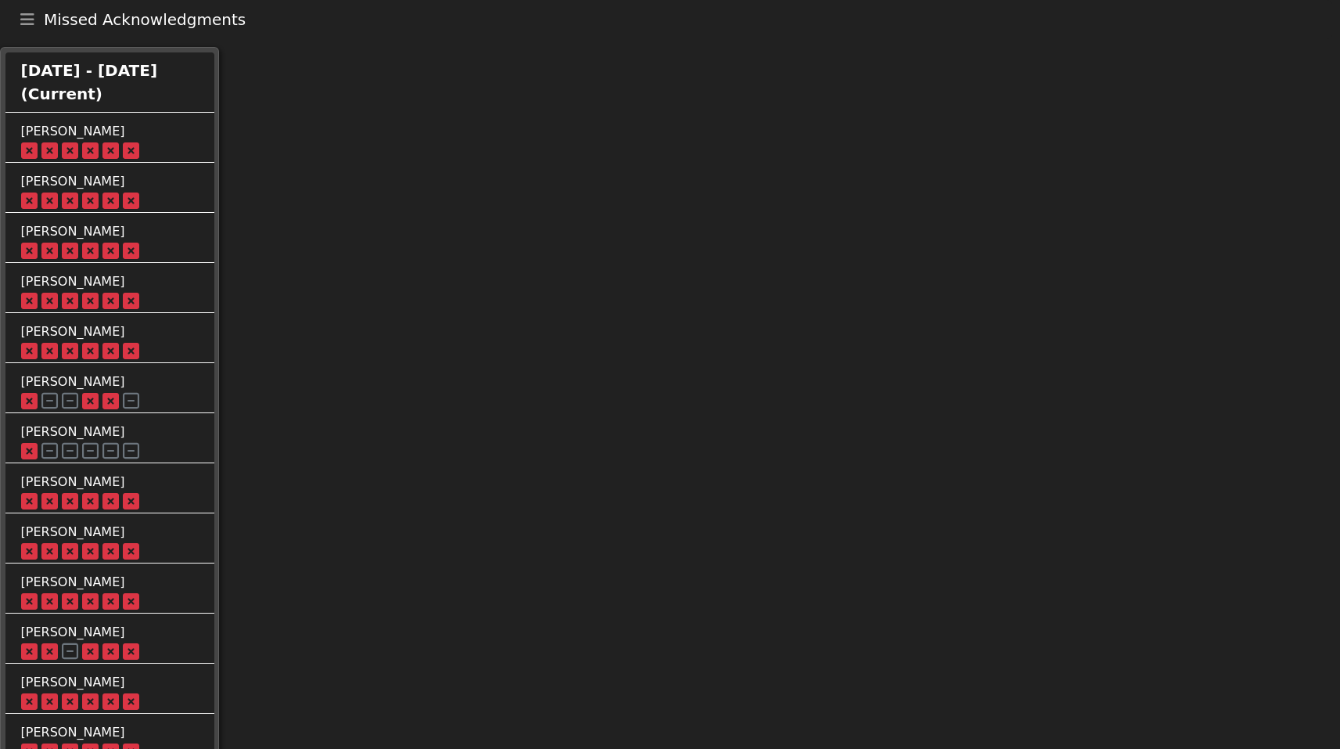
click at [129, 150] on icon at bounding box center [131, 152] width 16 height 4
click at [88, 131] on div "ALEXEI AVILES RIVERO" at bounding box center [125, 131] width 209 height 19
click at [80, 200] on div at bounding box center [125, 204] width 209 height 8
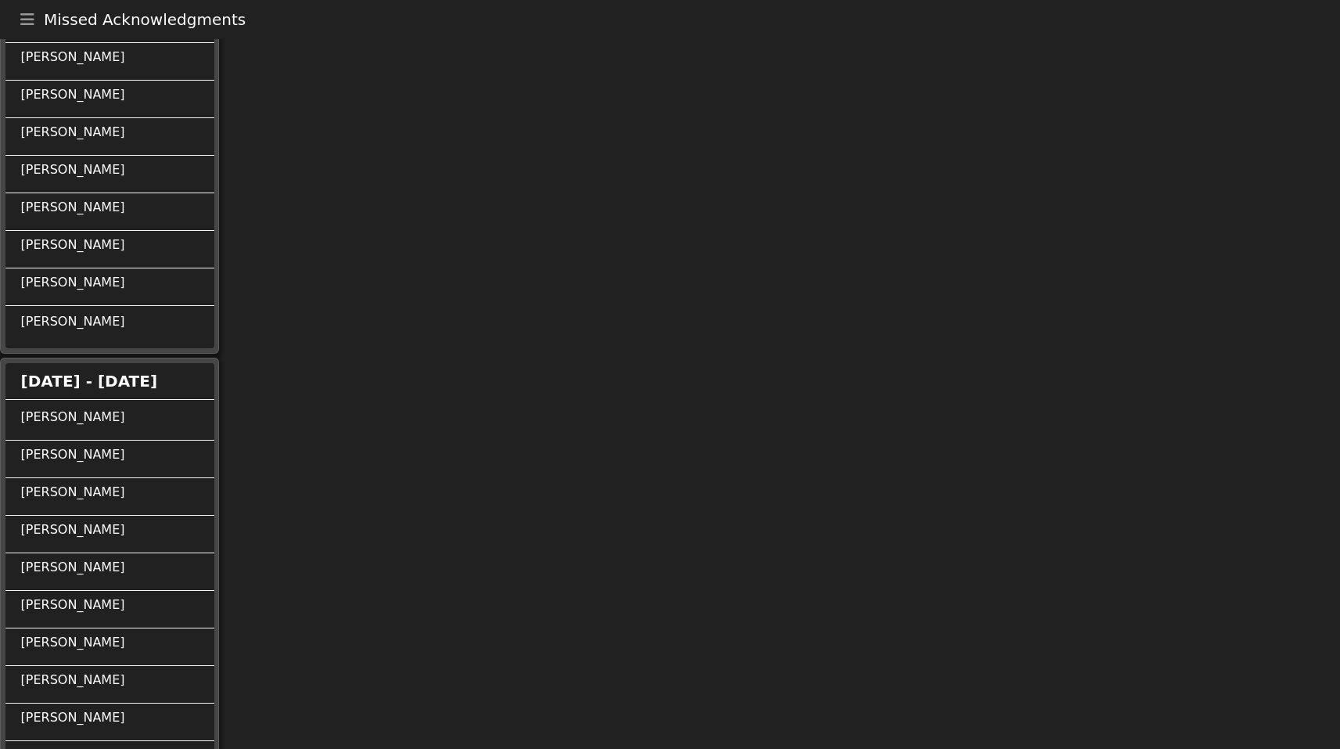
scroll to position [2723, 0]
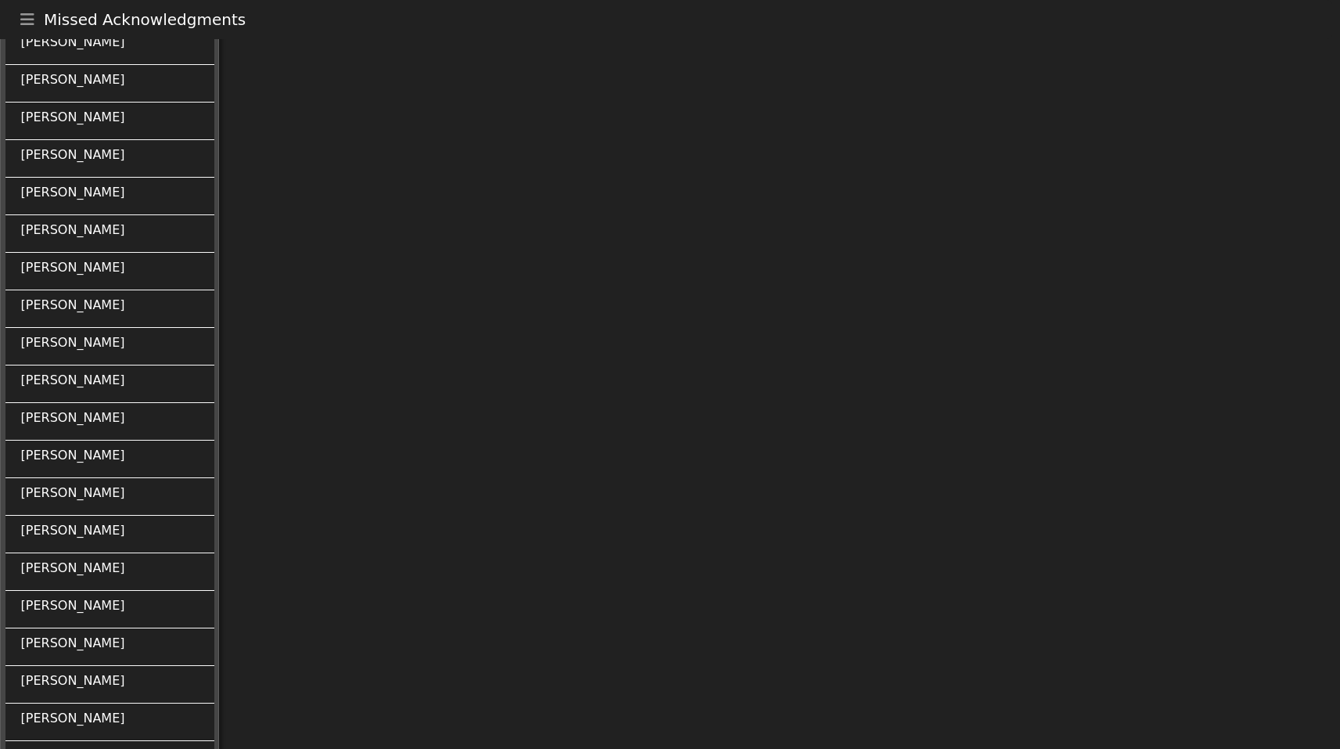
click at [80, 207] on div "[PERSON_NAME]" at bounding box center [109, 201] width 209 height 38
click at [70, 179] on div "Allen Rollings" at bounding box center [109, 164] width 209 height 38
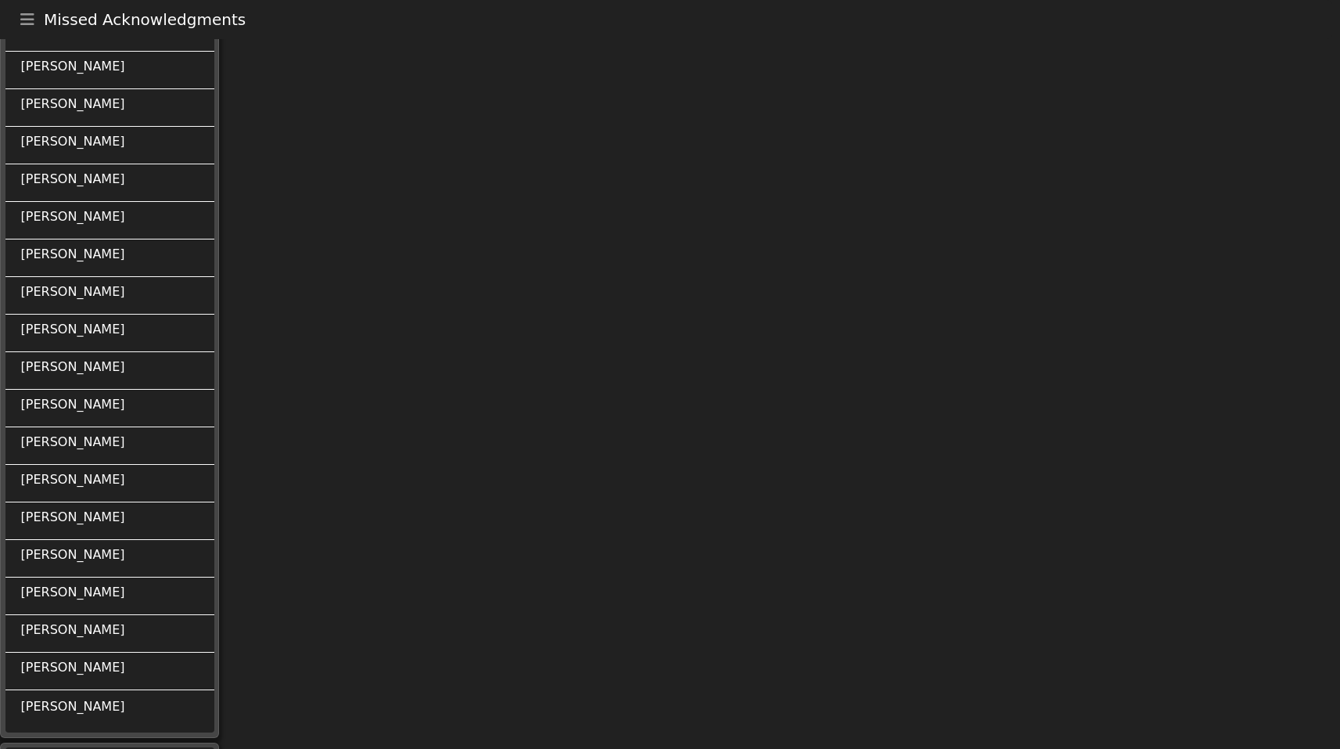
scroll to position [282, 0]
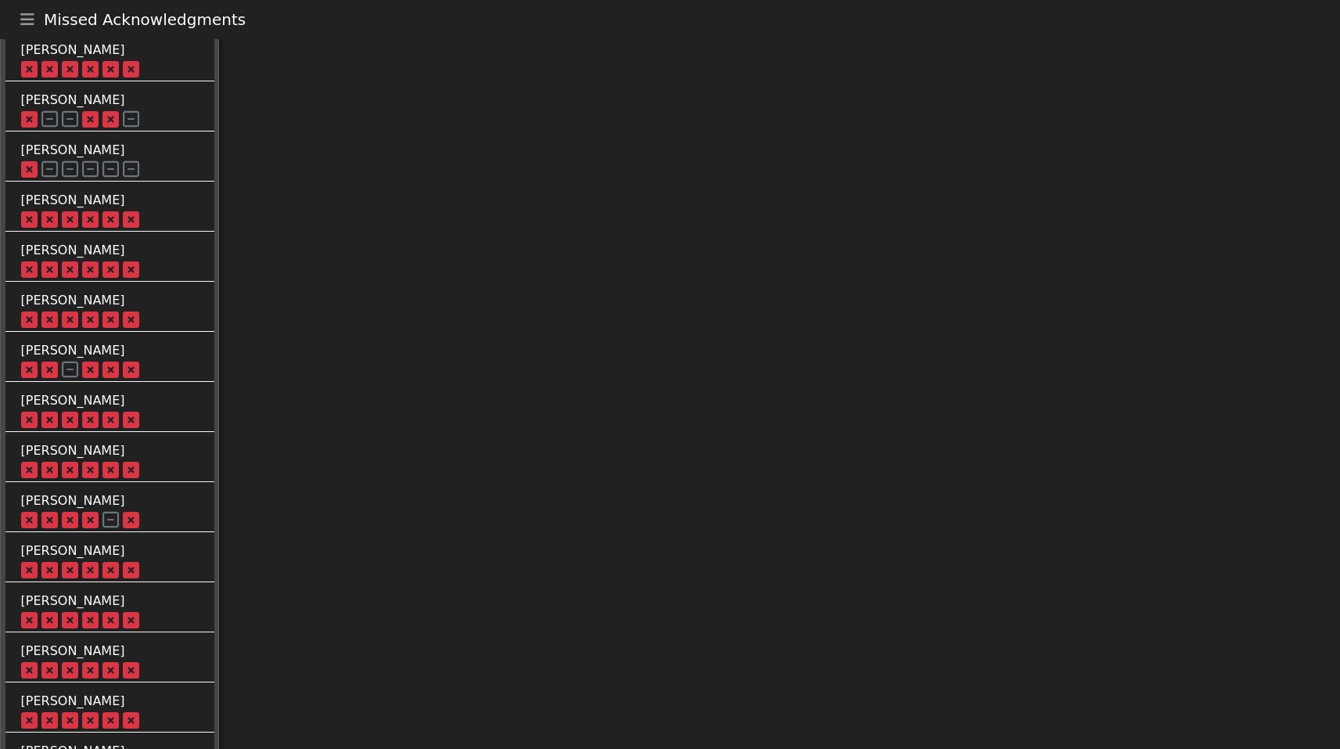
click at [128, 524] on icon at bounding box center [131, 522] width 16 height 4
click at [103, 524] on icon at bounding box center [111, 522] width 16 height 4
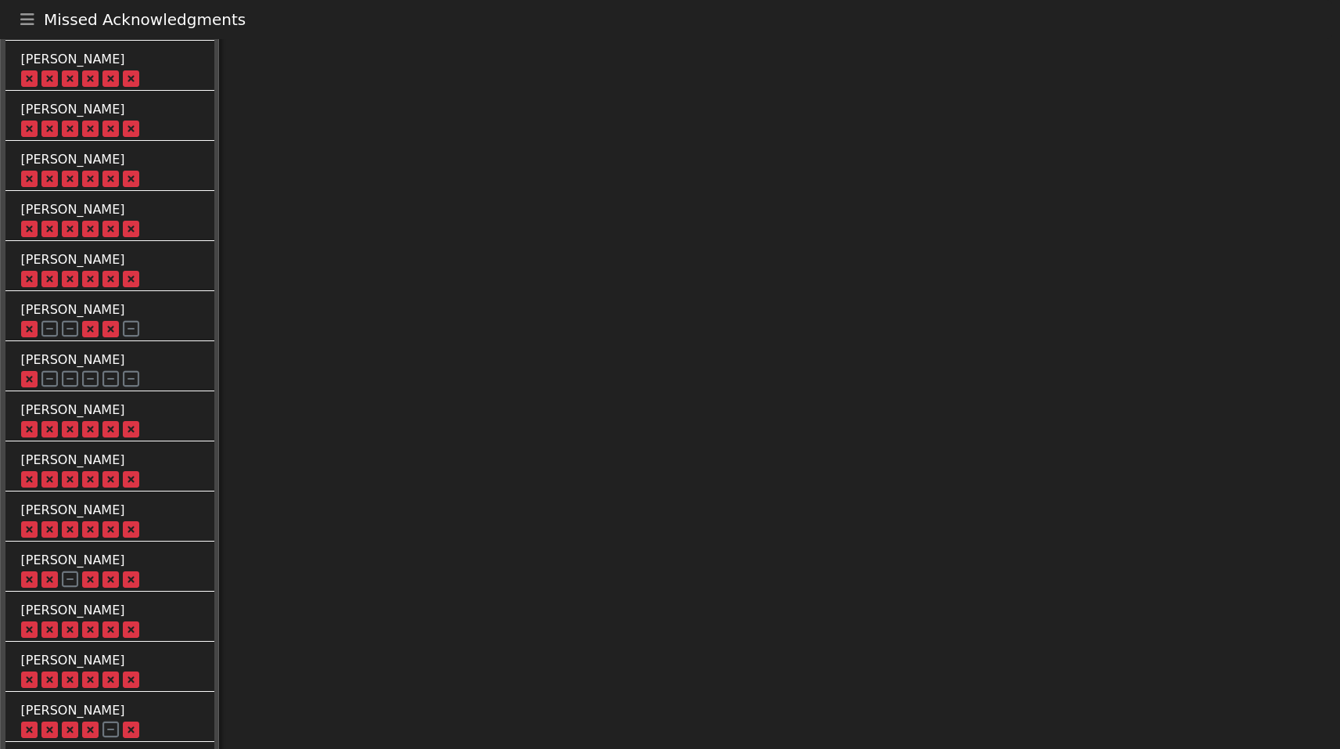
scroll to position [0, 0]
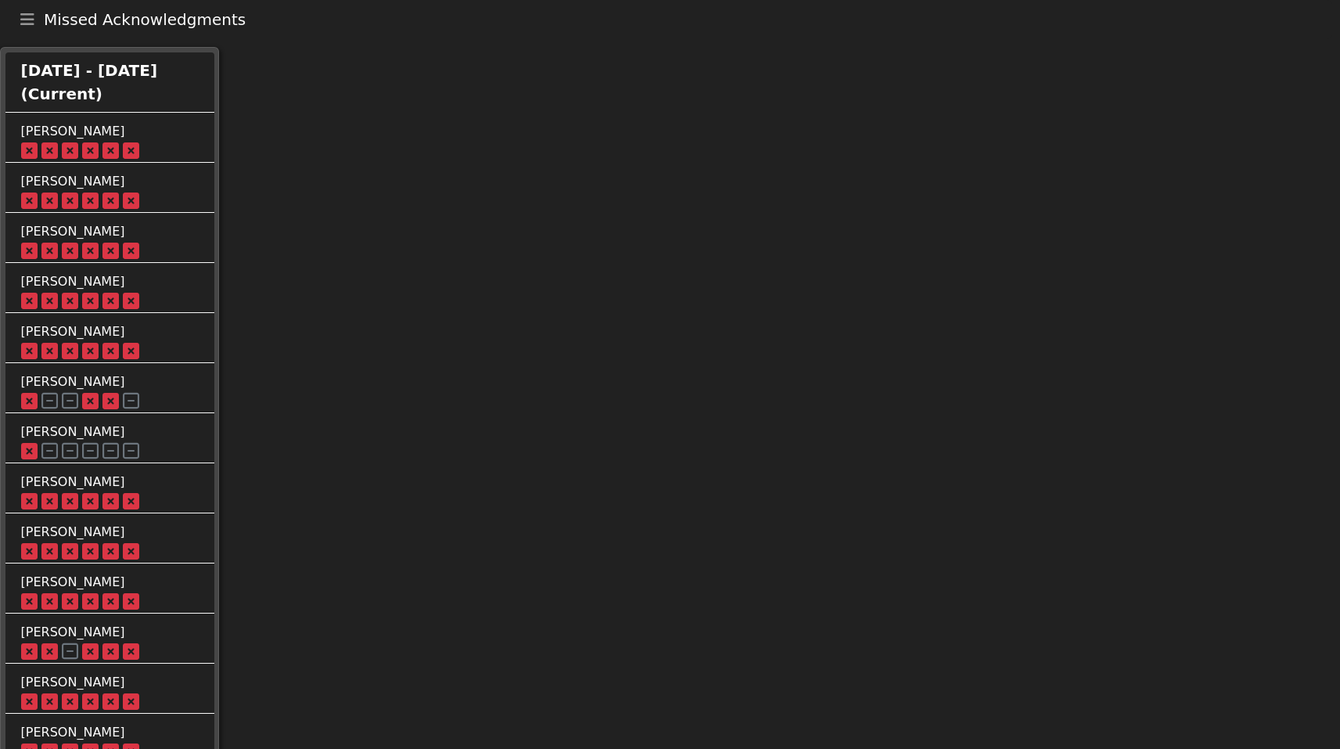
click at [101, 403] on div at bounding box center [125, 405] width 209 height 8
click at [120, 405] on div at bounding box center [125, 405] width 209 height 8
click at [129, 402] on icon at bounding box center [131, 403] width 16 height 4
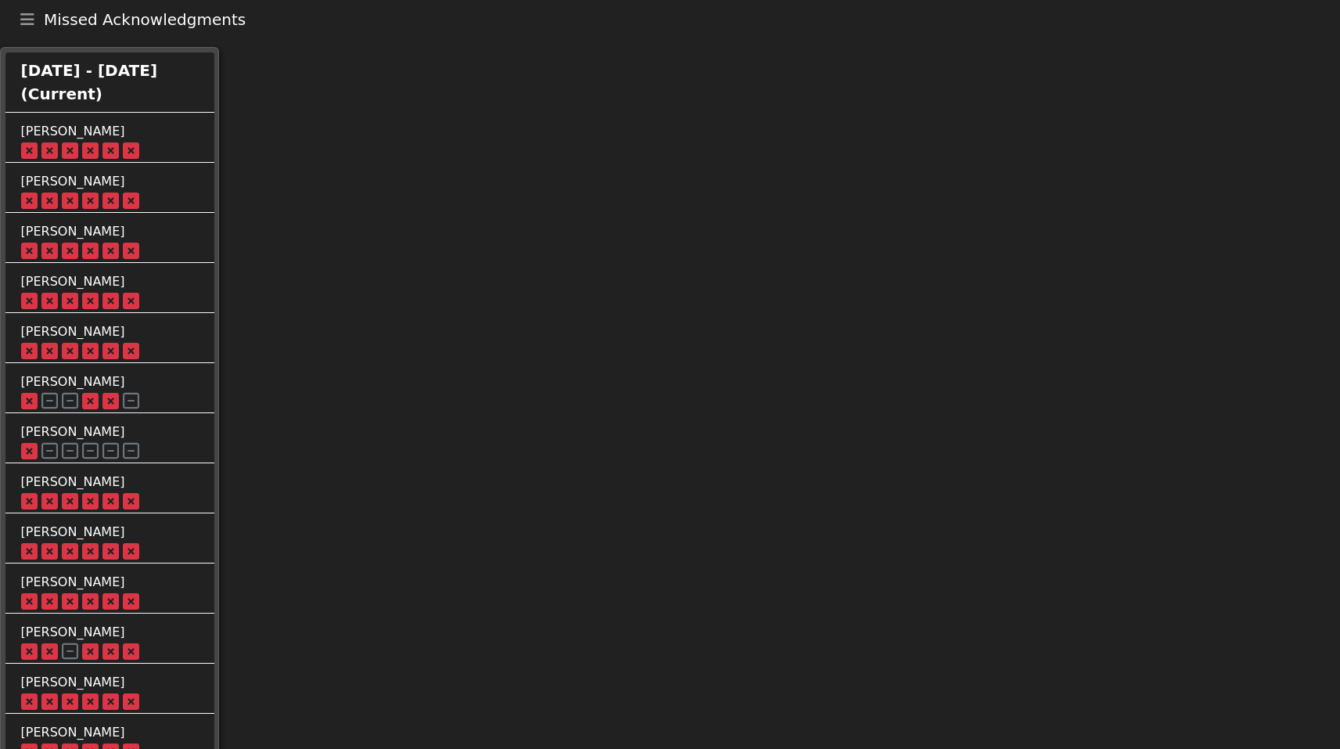
click at [31, 150] on icon at bounding box center [29, 152] width 16 height 4
click at [34, 25] on button "Toggle navigation" at bounding box center [27, 20] width 33 height 22
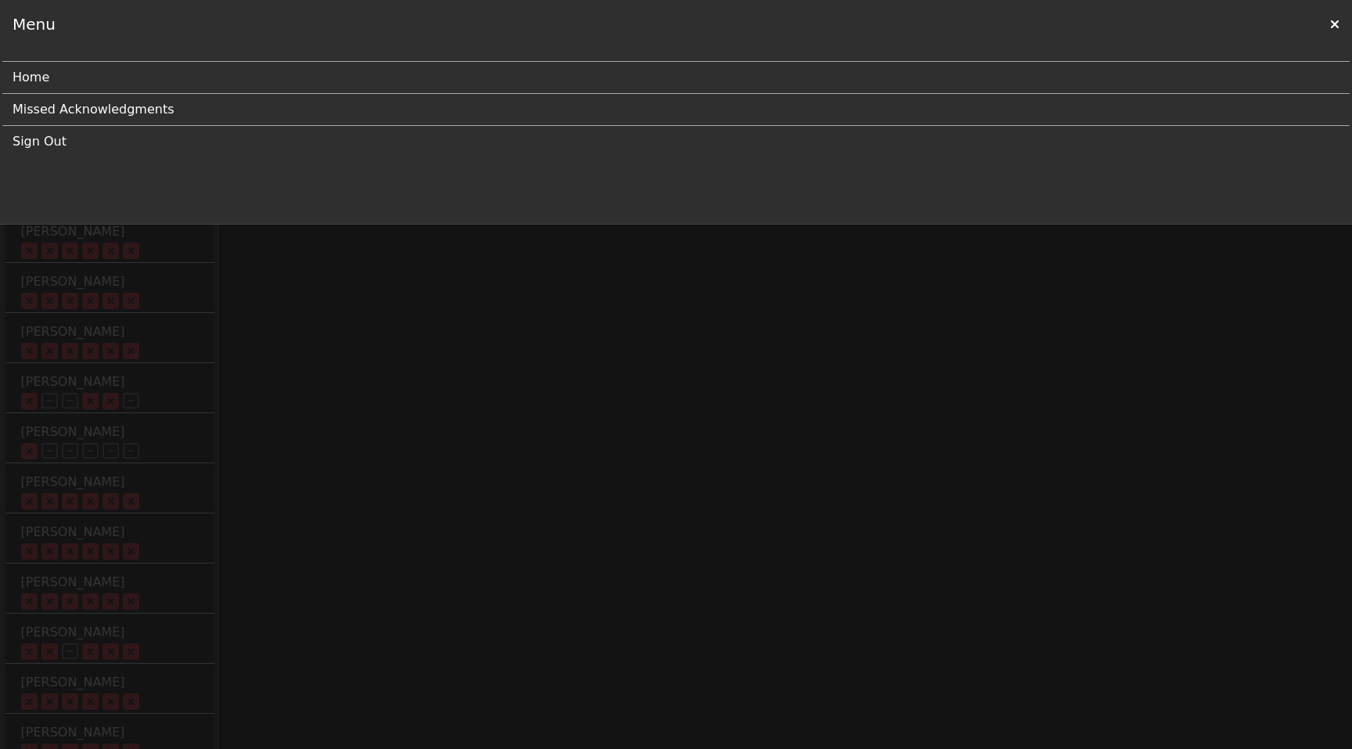
click at [32, 83] on link "Home" at bounding box center [670, 77] width 1315 height 31
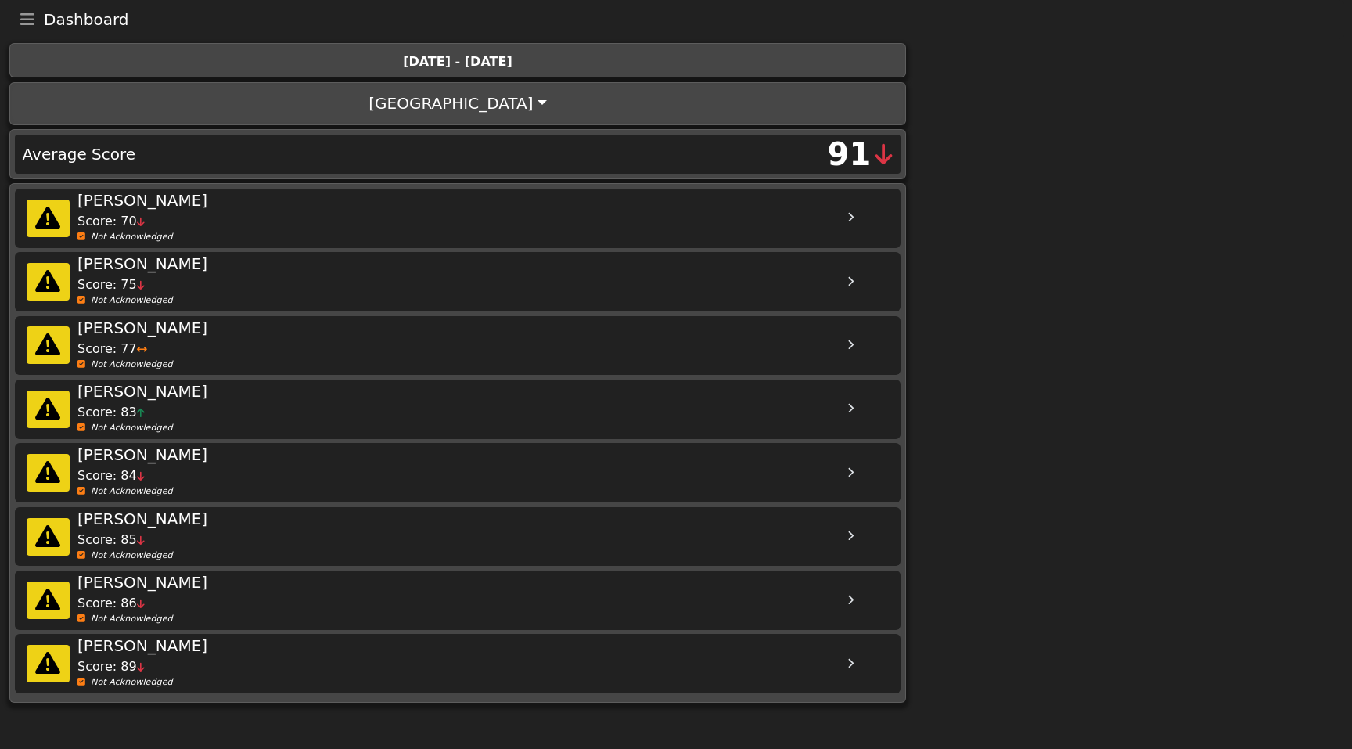
click at [49, 306] on div "Mark Frickey Score: 75 Not Acknowledged" at bounding box center [458, 281] width 887 height 59
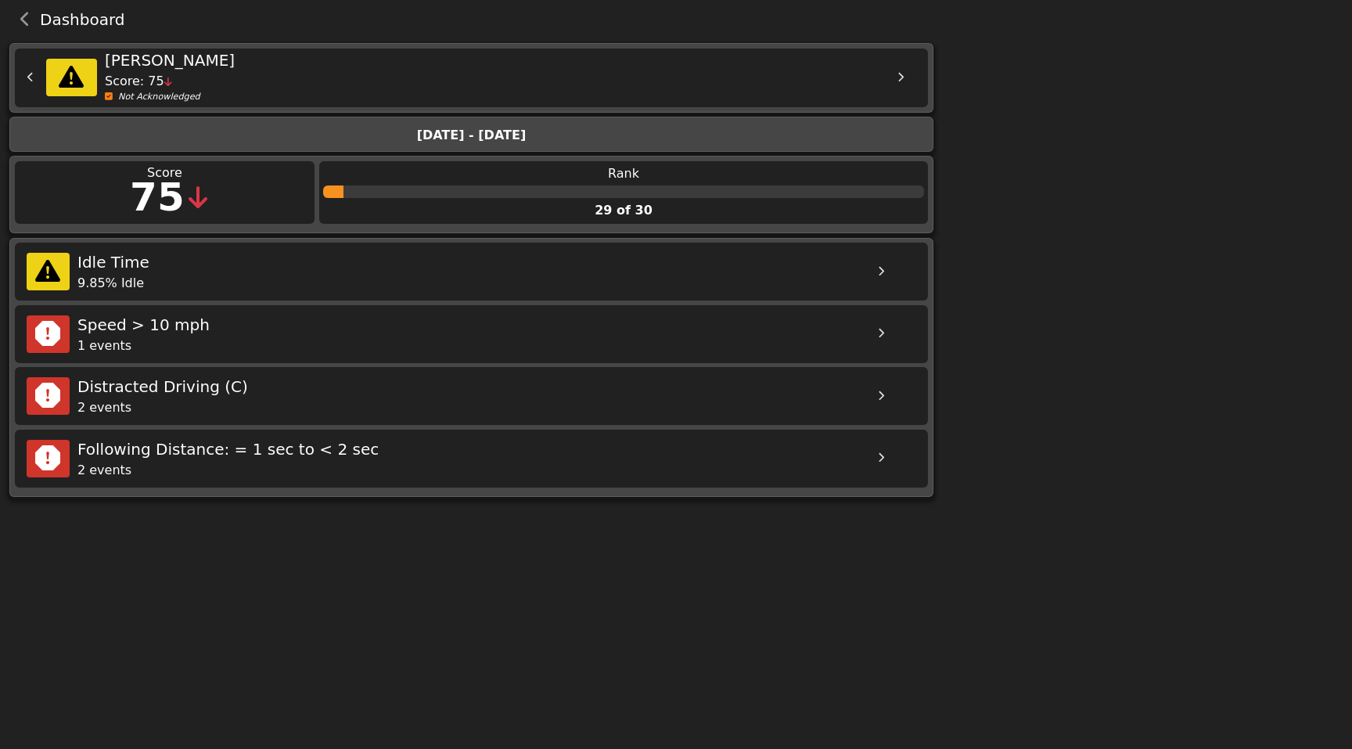
click at [199, 291] on div "9.85% Idle" at bounding box center [469, 283] width 784 height 19
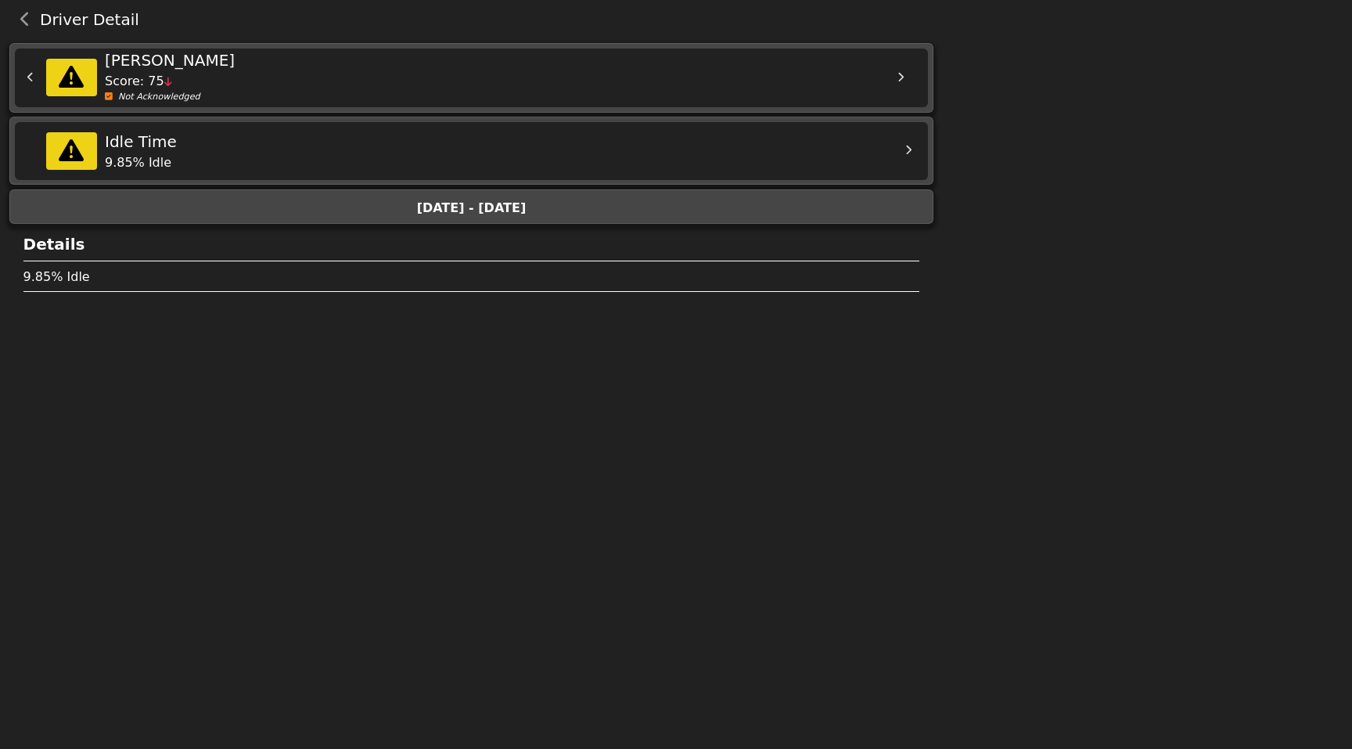
click at [206, 214] on div "[DATE] - [DATE]" at bounding box center [471, 208] width 905 height 19
click at [180, 258] on div "Details" at bounding box center [471, 249] width 897 height 35
click at [31, 75] on icon at bounding box center [30, 78] width 6 height 10
click at [73, 153] on icon at bounding box center [71, 151] width 25 height 38
click at [204, 164] on div "9.85% Idle" at bounding box center [497, 162] width 784 height 19
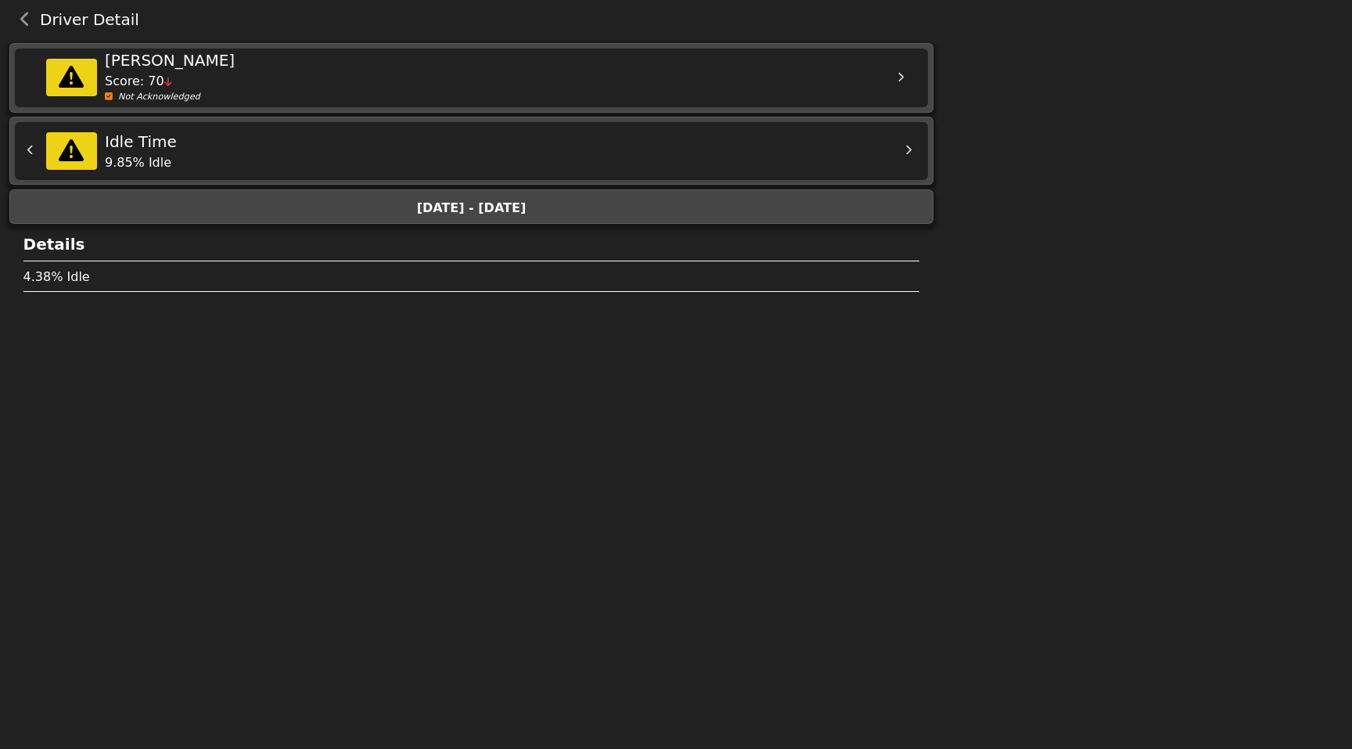
click at [204, 164] on div "9.85% Idle" at bounding box center [497, 162] width 784 height 19
click at [904, 143] on div at bounding box center [908, 150] width 39 height 39
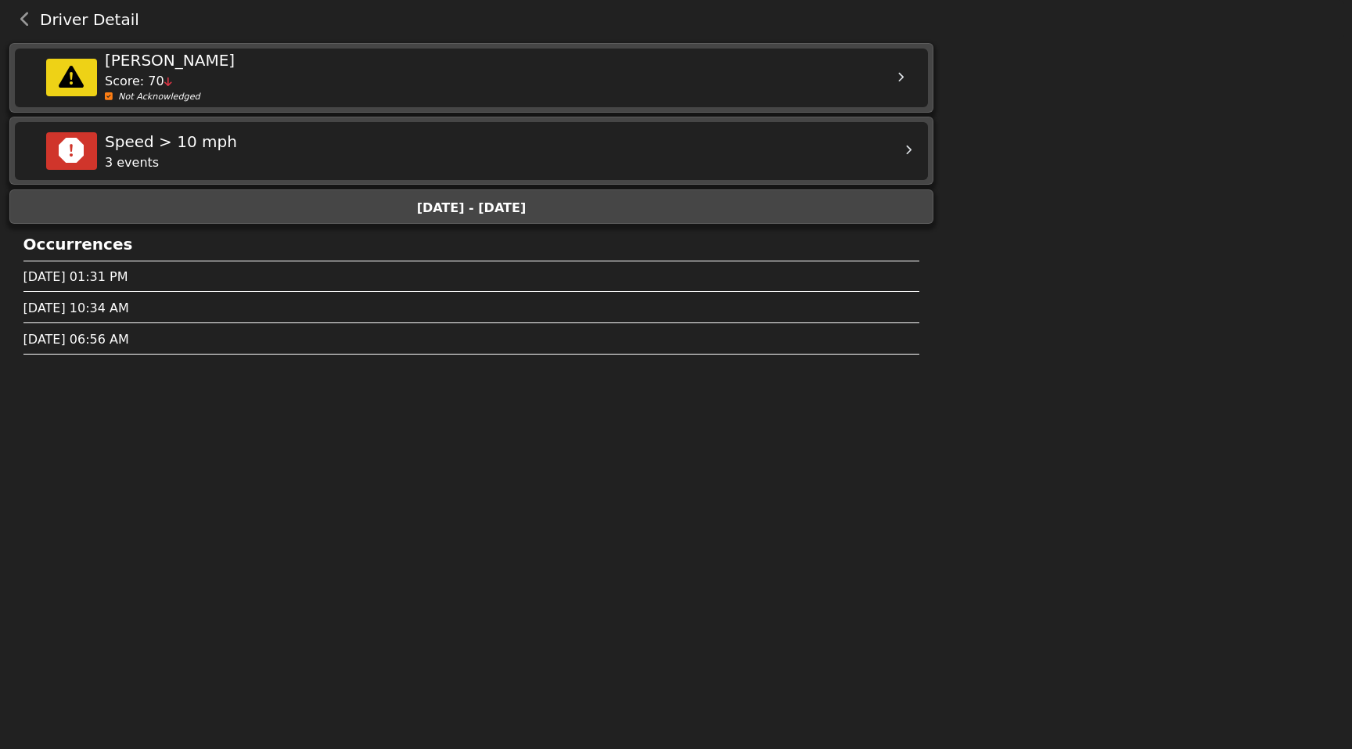
click at [904, 143] on div at bounding box center [908, 150] width 39 height 39
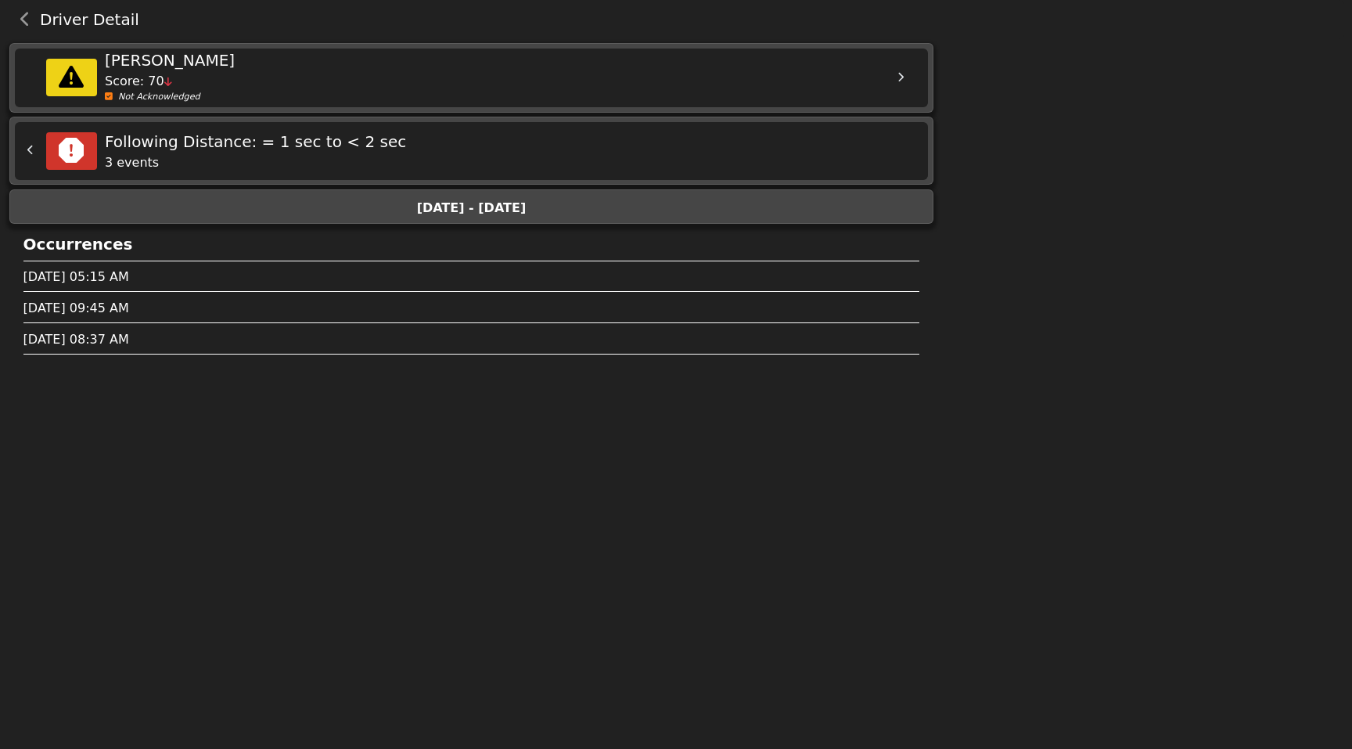
click at [24, 17] on icon "back navigation" at bounding box center [25, 20] width 10 height 16
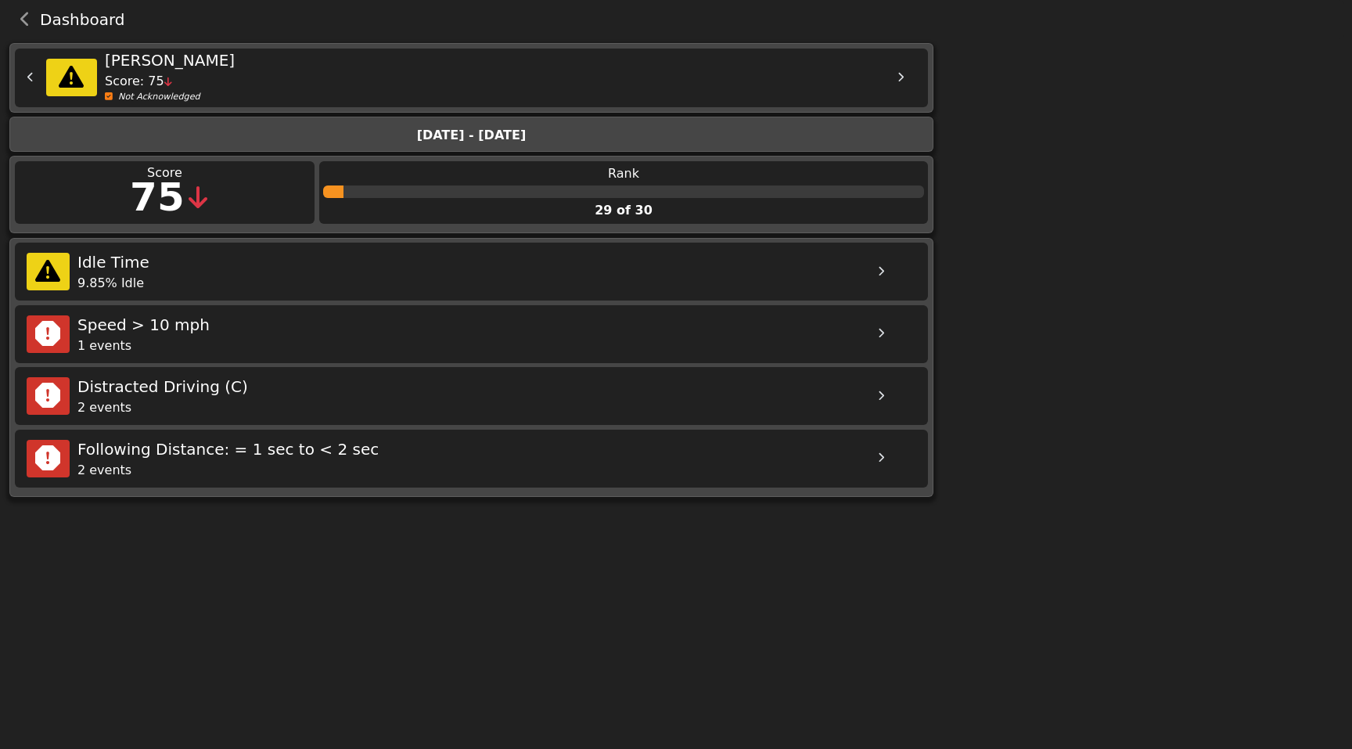
click at [25, 19] on icon "back navigation" at bounding box center [25, 20] width 10 height 16
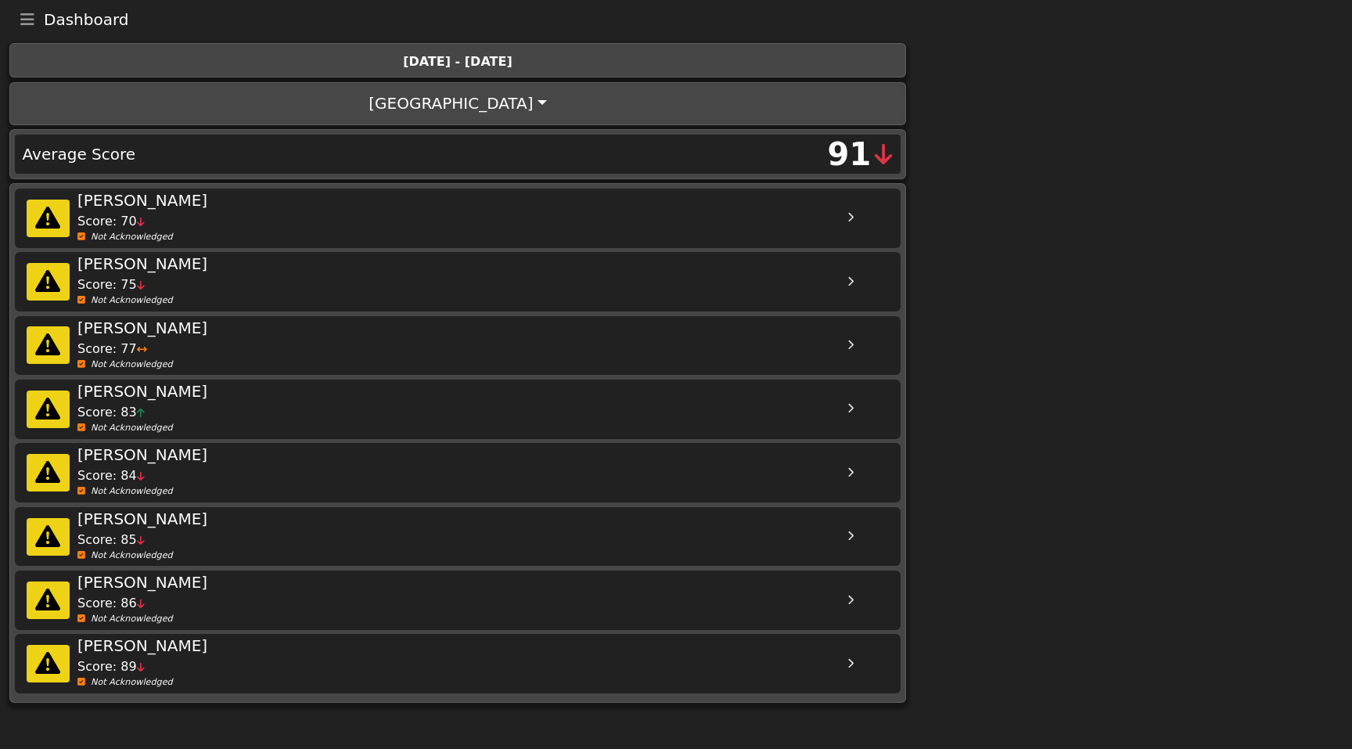
click at [399, 53] on div "[DATE] - [DATE]" at bounding box center [457, 61] width 877 height 19
click at [128, 681] on div "Not Acknowledged" at bounding box center [469, 682] width 784 height 13
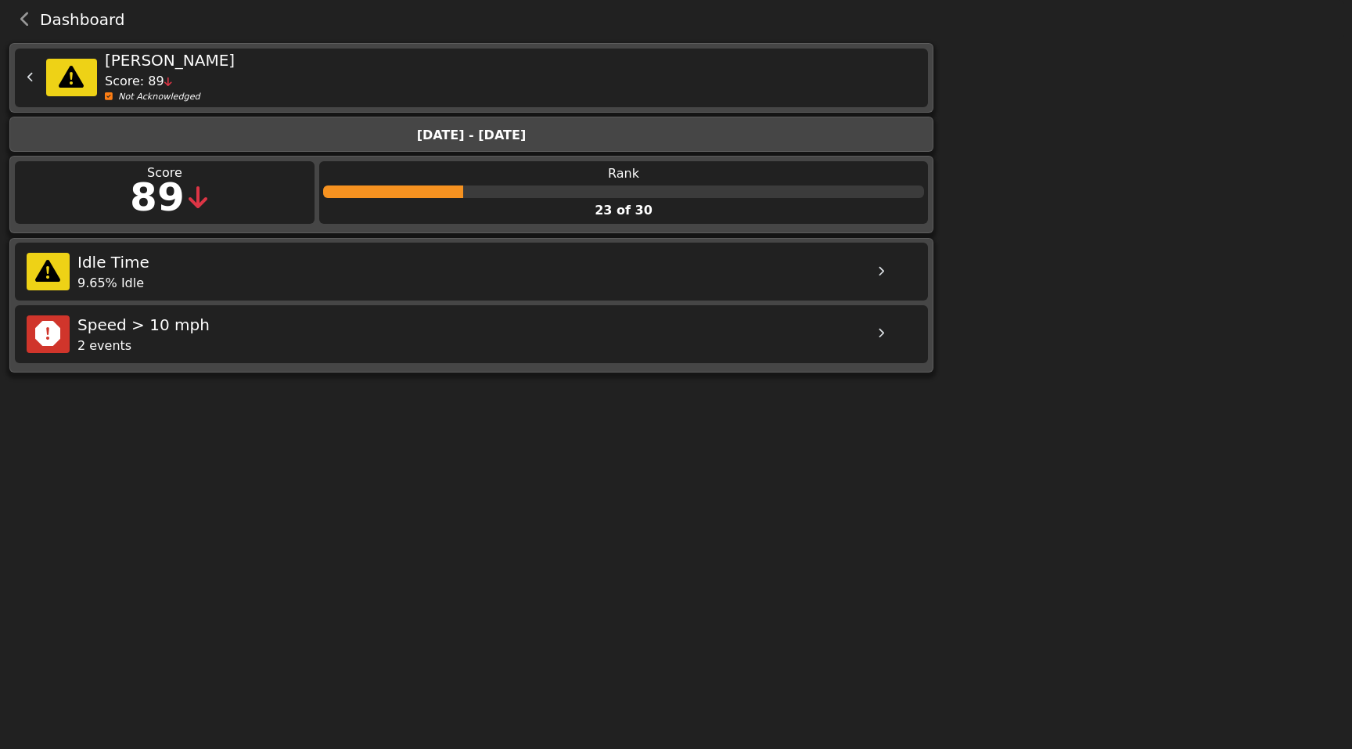
click at [124, 102] on div "Not Acknowledged" at bounding box center [497, 97] width 784 height 13
click at [113, 98] on div "Not Acknowledged" at bounding box center [497, 97] width 784 height 13
click at [27, 14] on icon "back navigation" at bounding box center [25, 20] width 10 height 16
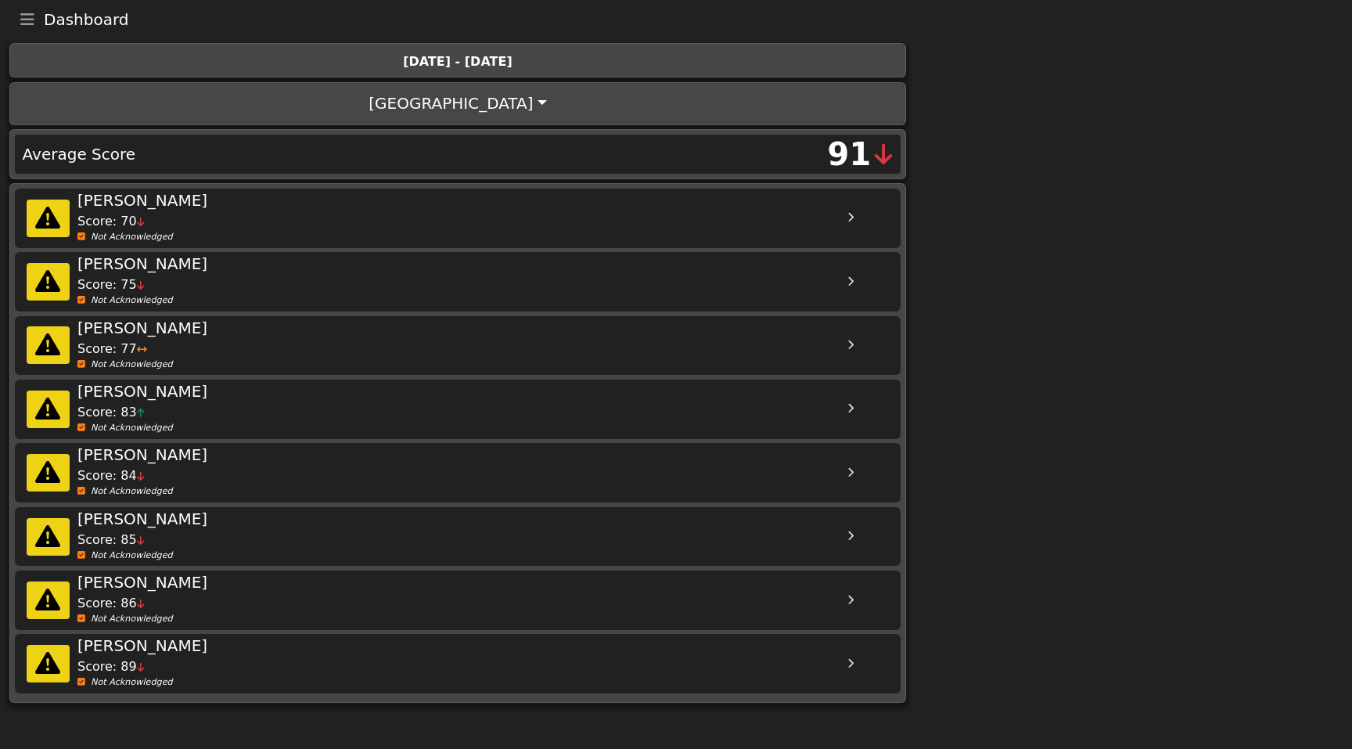
click at [27, 14] on icon "Toggle navigation" at bounding box center [27, 20] width 14 height 16
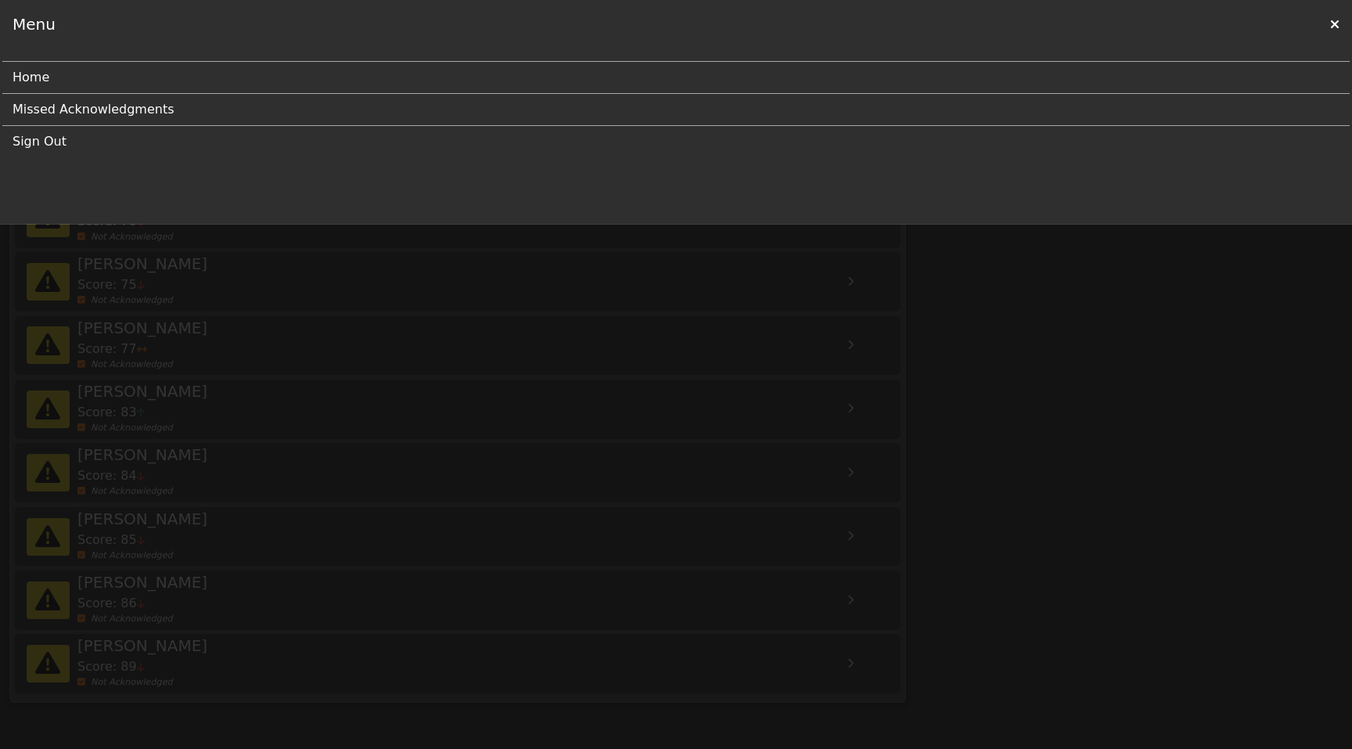
click at [70, 140] on link "Sign Out" at bounding box center [670, 141] width 1315 height 31
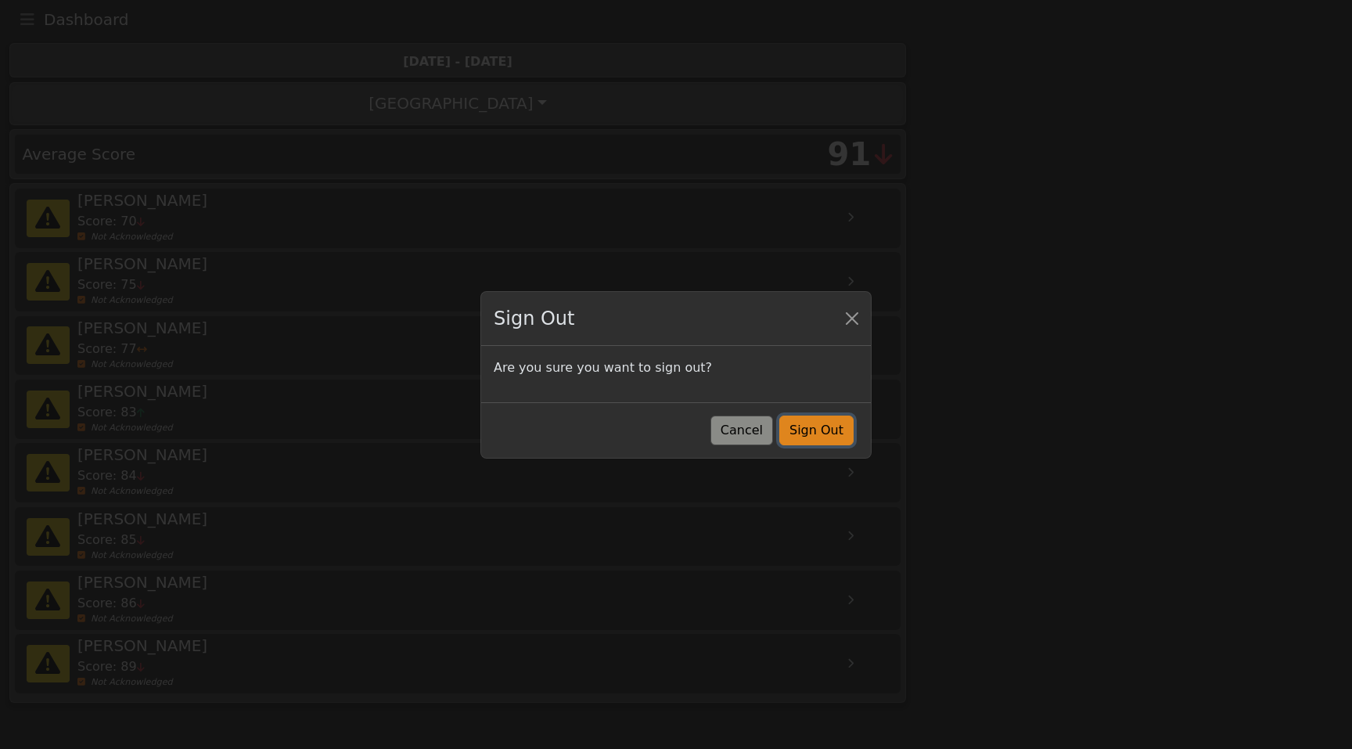
click at [832, 426] on button "Sign Out" at bounding box center [816, 431] width 74 height 30
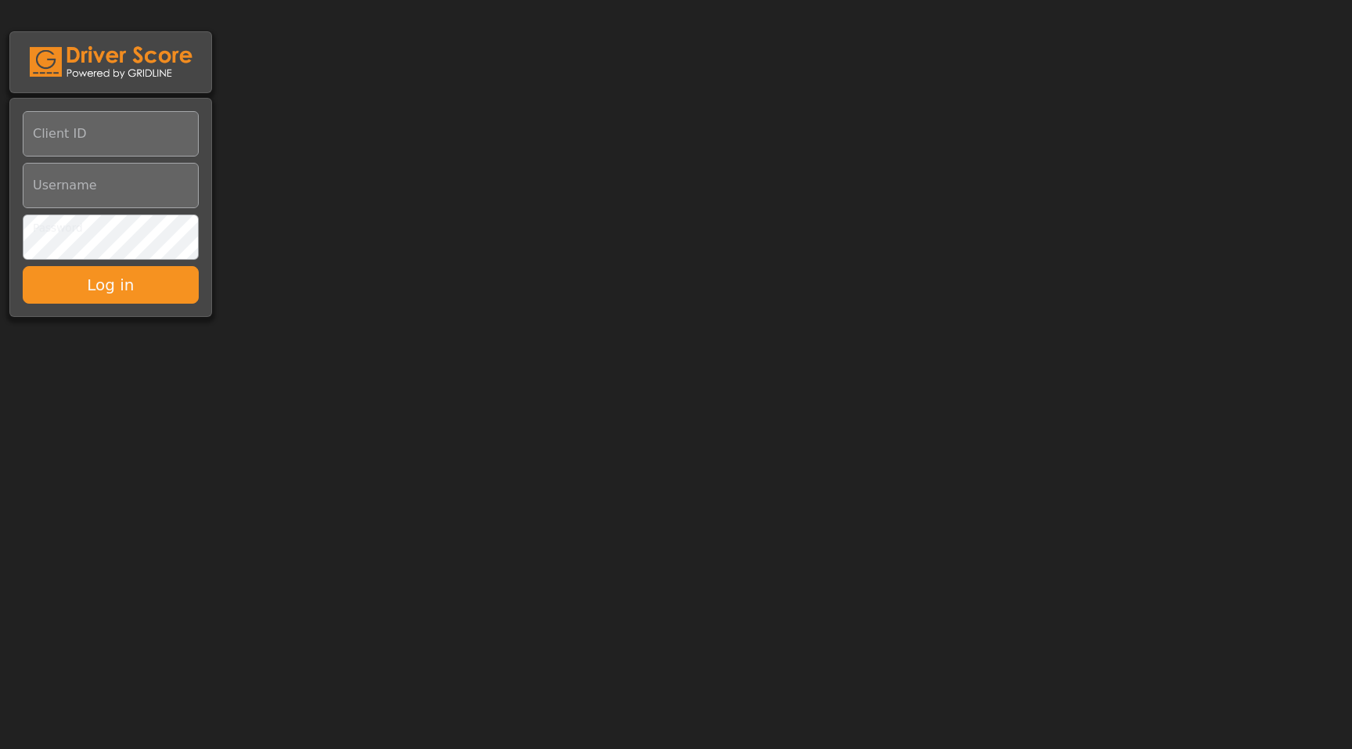
click at [118, 147] on input "Client ID" at bounding box center [111, 133] width 176 height 45
click at [64, 146] on input "Client ID" at bounding box center [111, 133] width 176 height 45
type input "*********"
paste input "**********"
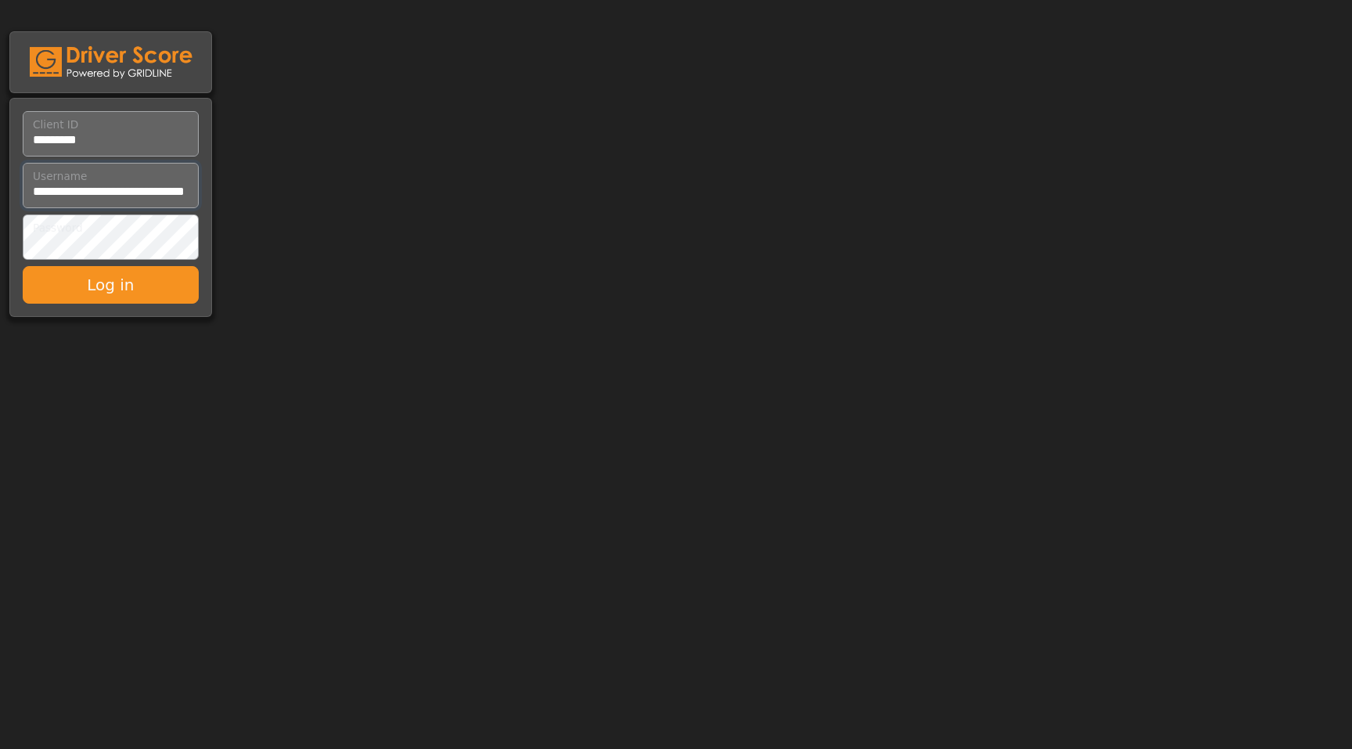
type input "**********"
click at [91, 290] on button "Log in" at bounding box center [111, 285] width 176 height 38
